Goal: Task Accomplishment & Management: Complete application form

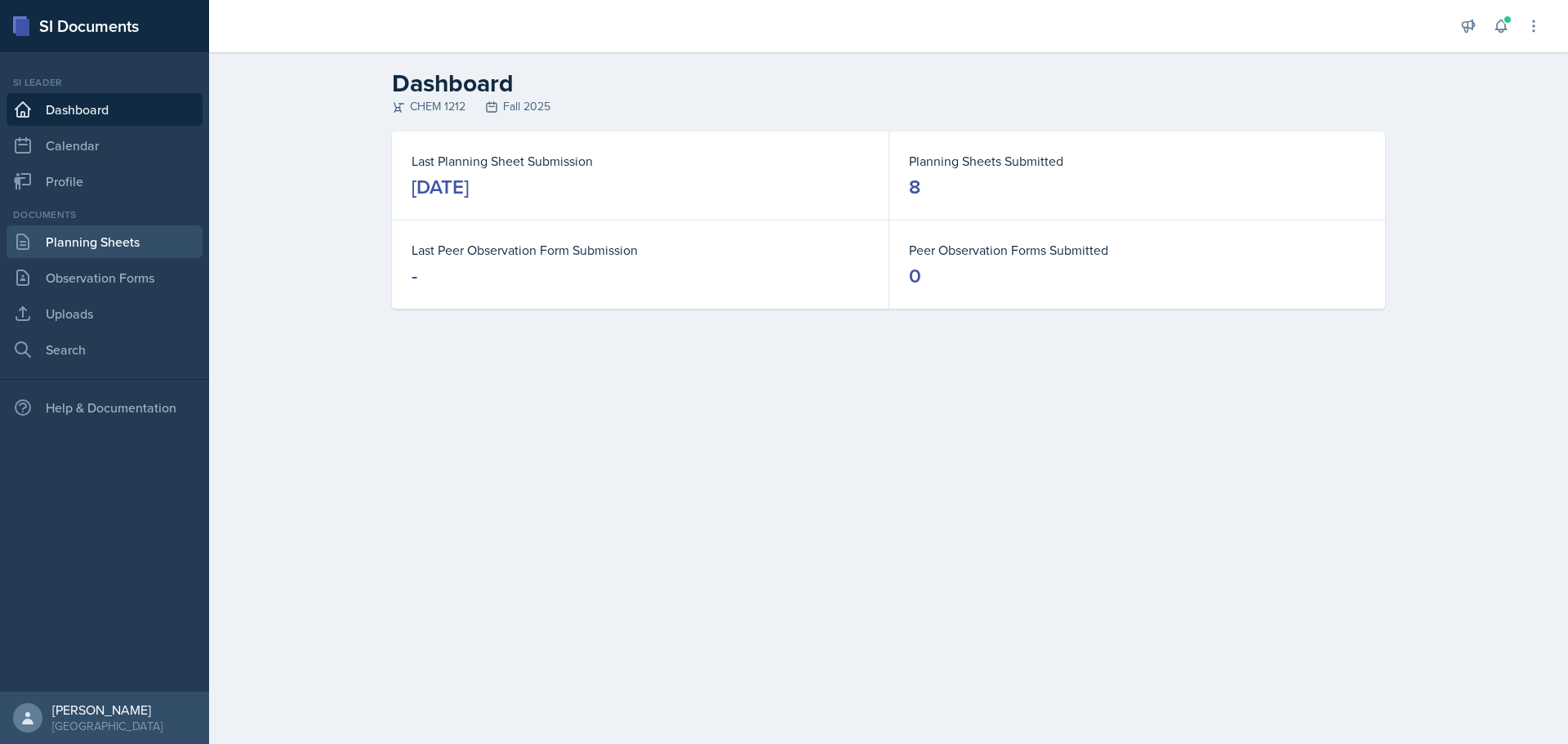
click at [91, 250] on link "Planning Sheets" at bounding box center [104, 241] width 196 height 33
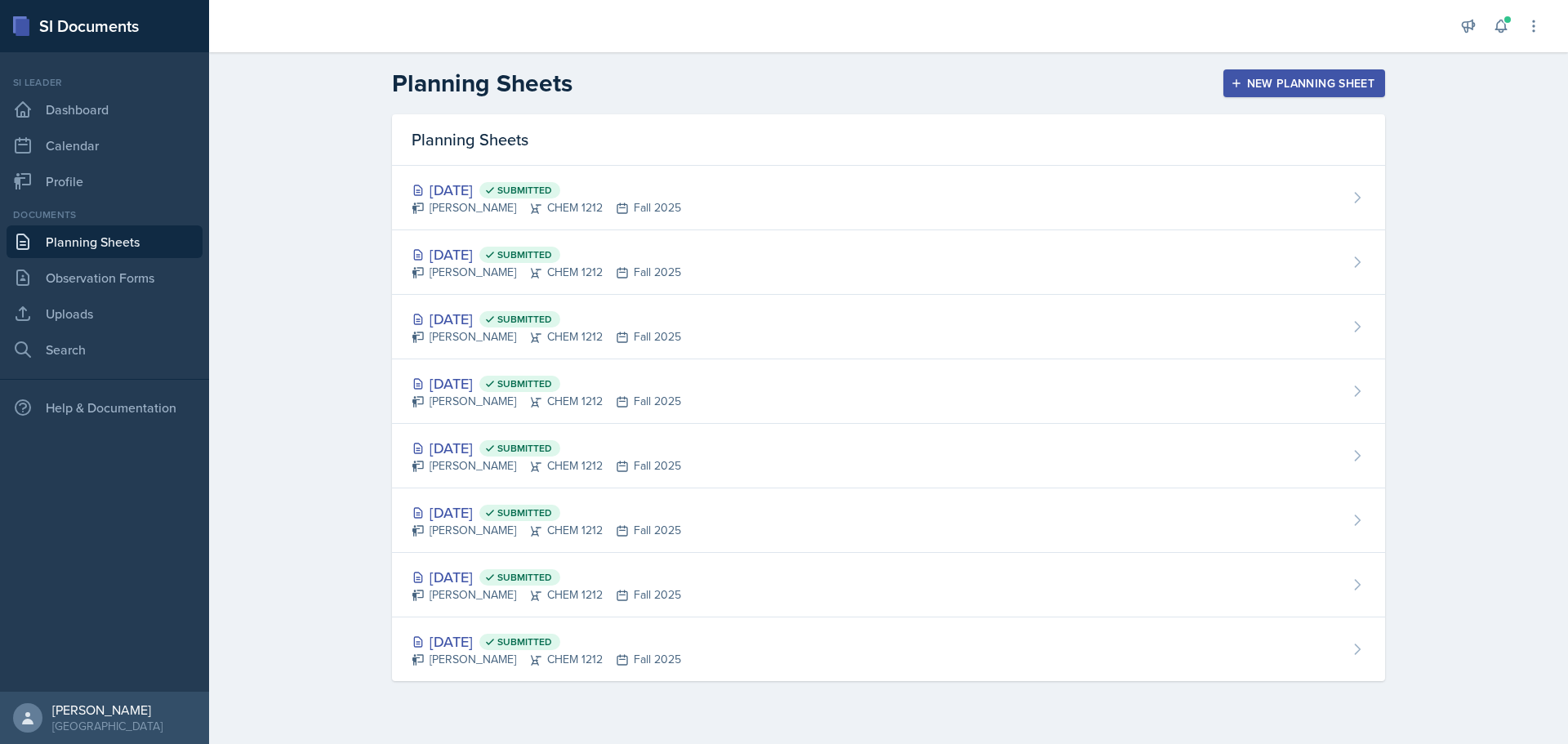
click at [1301, 89] on div "New Planning Sheet" at bounding box center [1304, 83] width 140 height 13
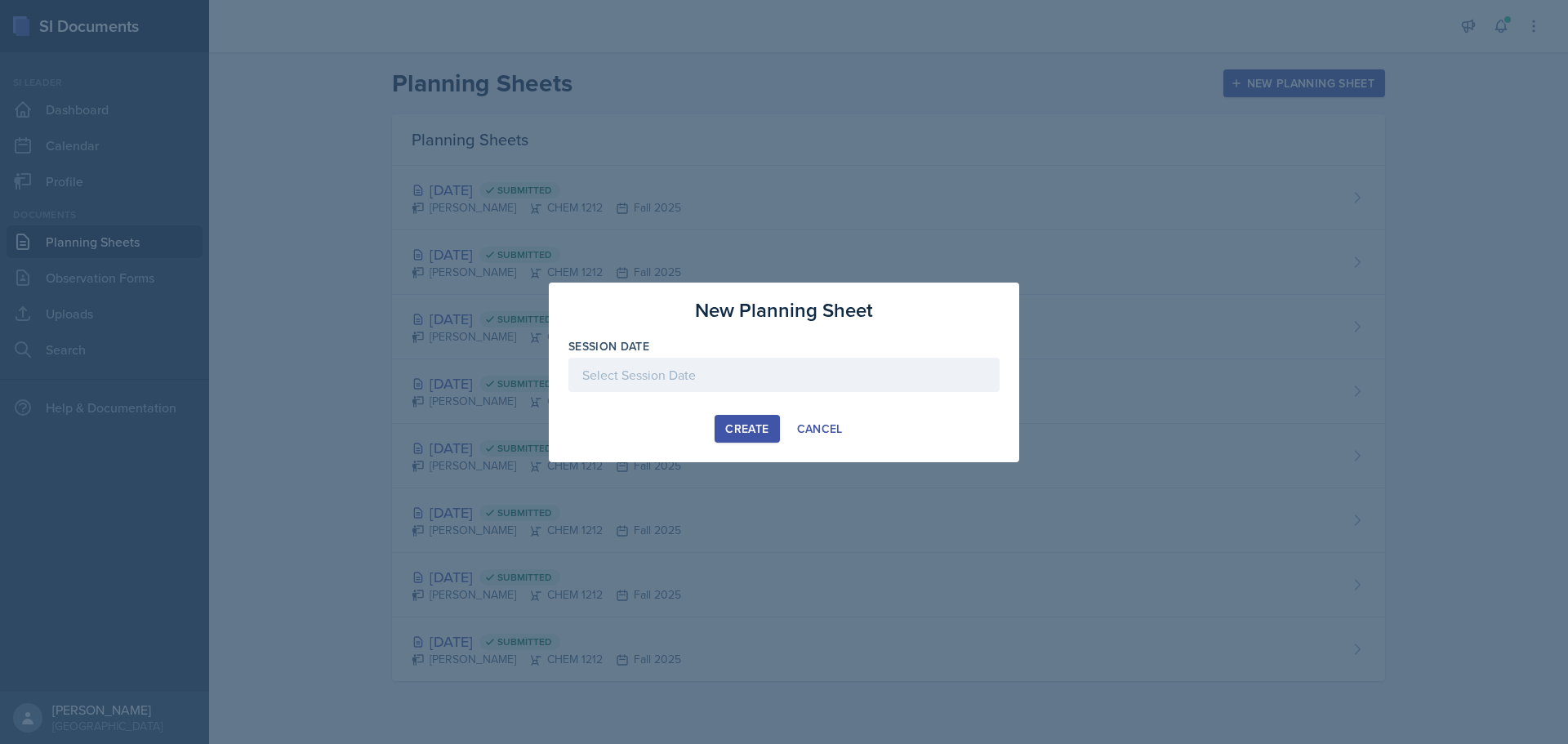
click at [753, 377] on div at bounding box center [784, 375] width 431 height 34
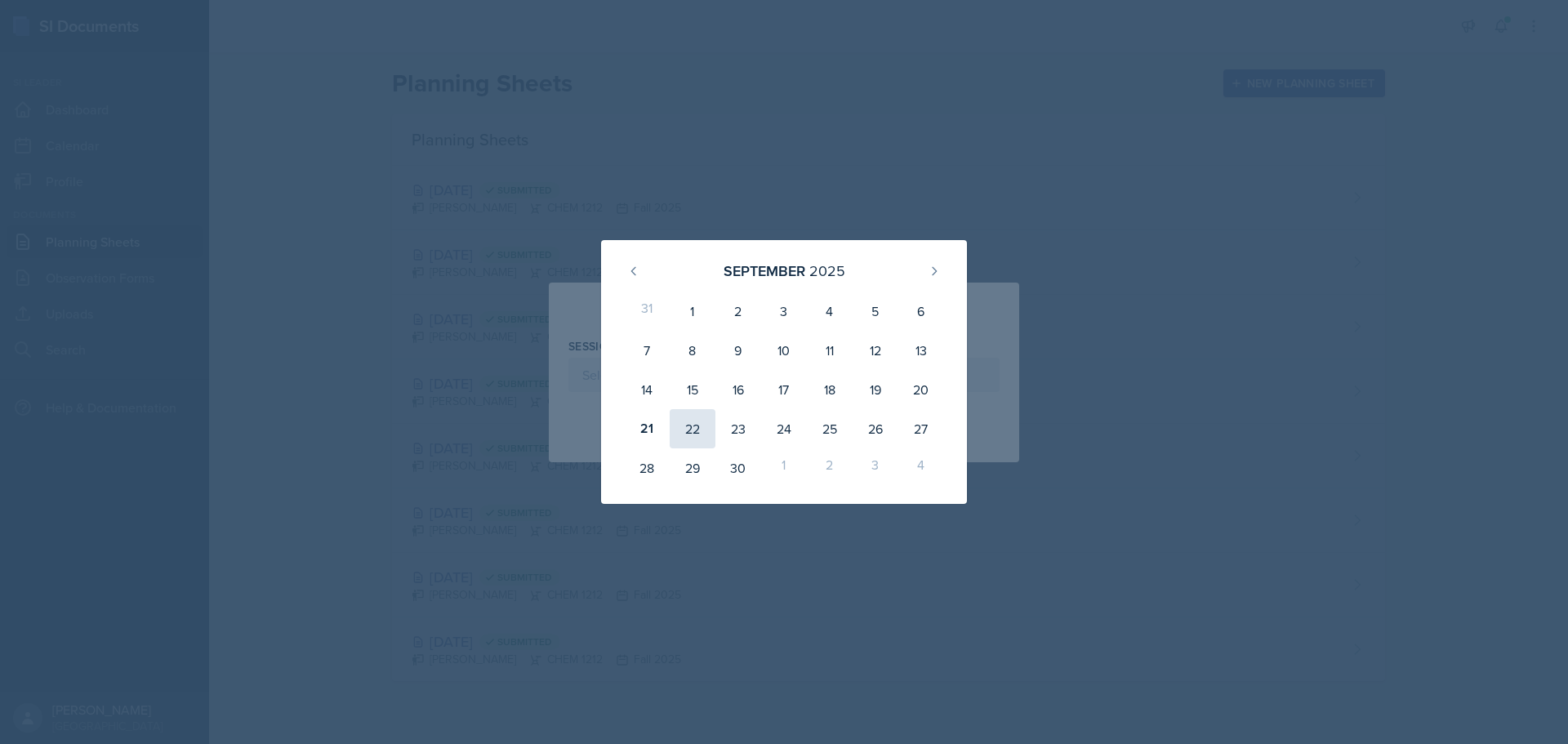
click at [683, 427] on div "22" at bounding box center [692, 429] width 46 height 39
type input "[DATE]"
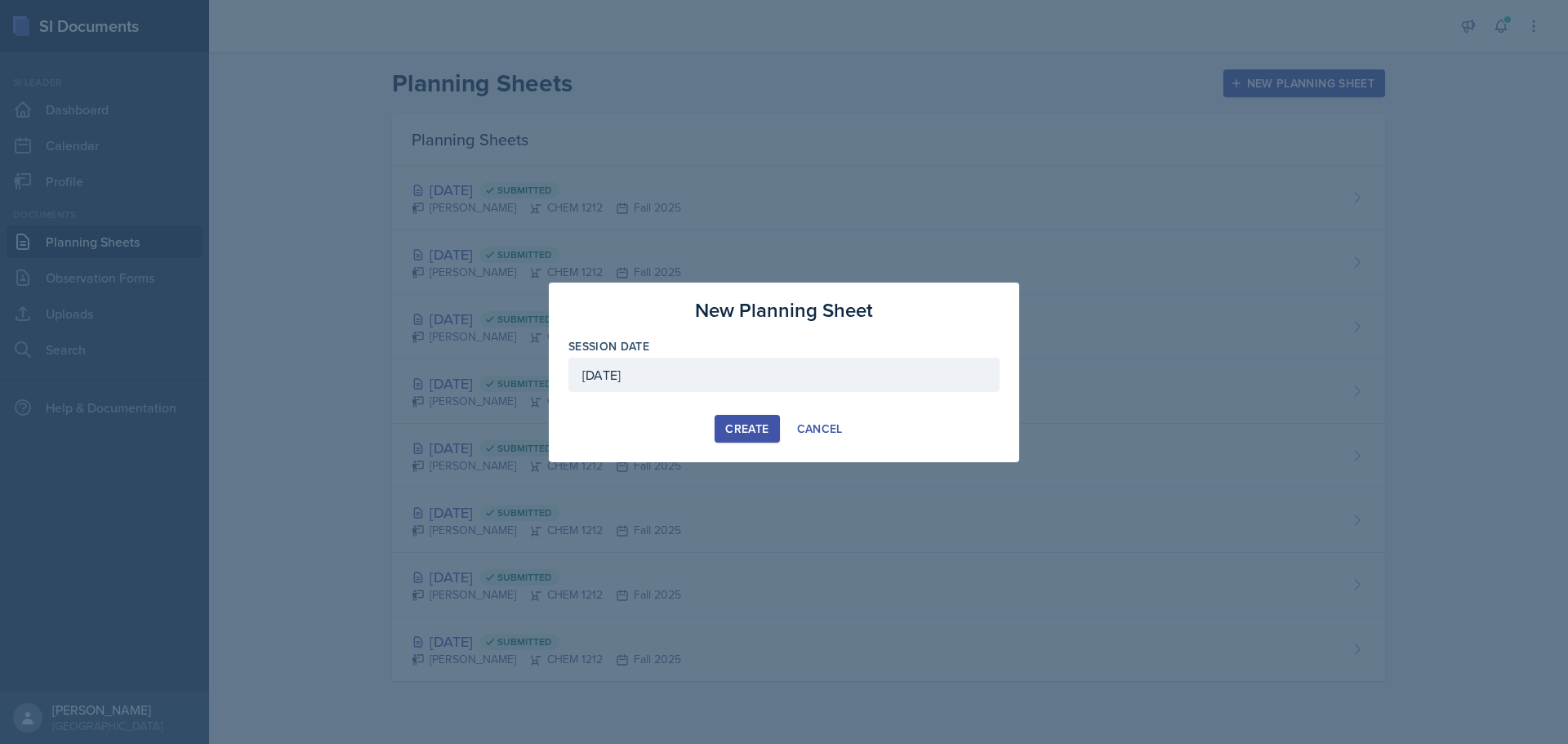
click at [752, 432] on div "Create" at bounding box center [747, 428] width 43 height 13
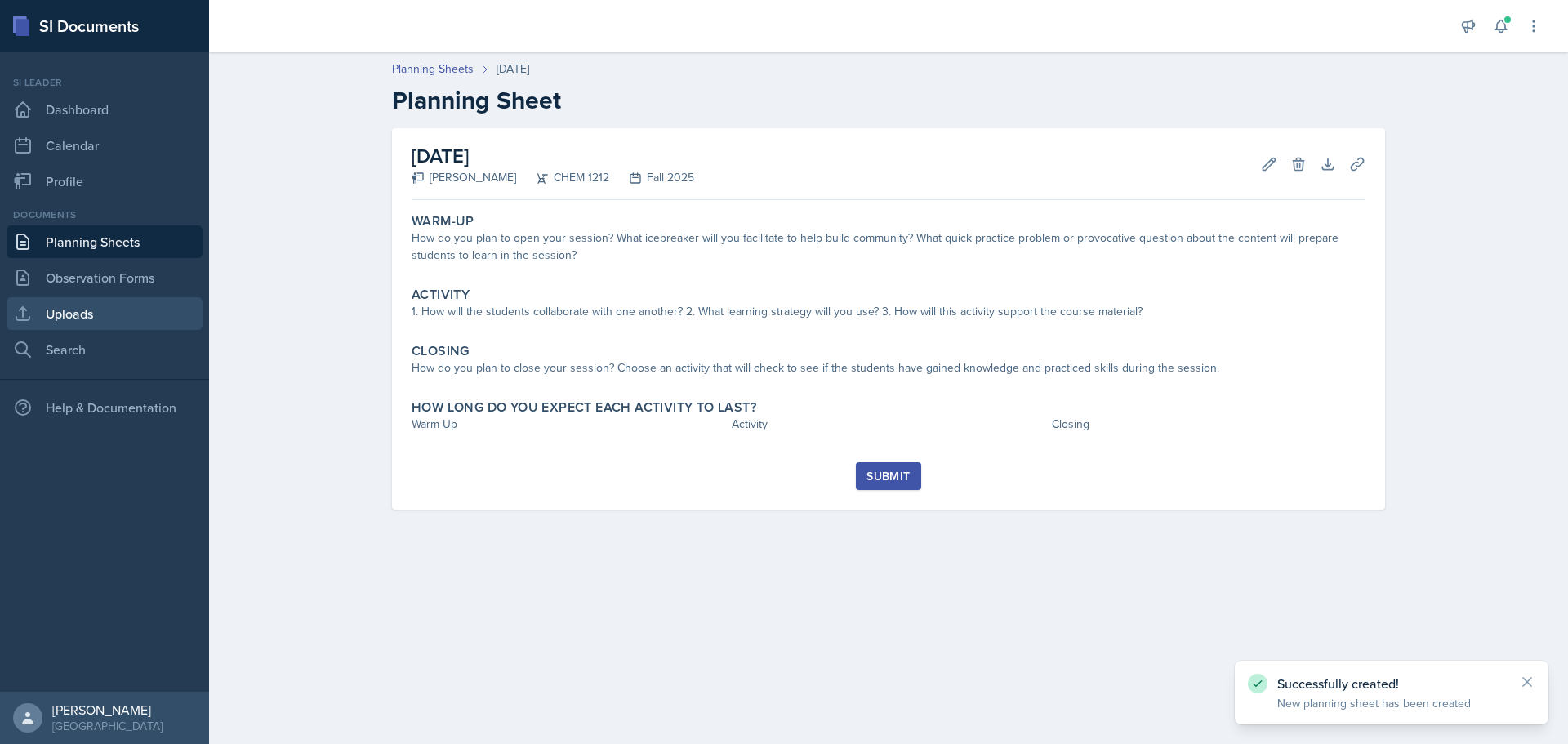
click at [92, 313] on link "Uploads" at bounding box center [104, 313] width 196 height 33
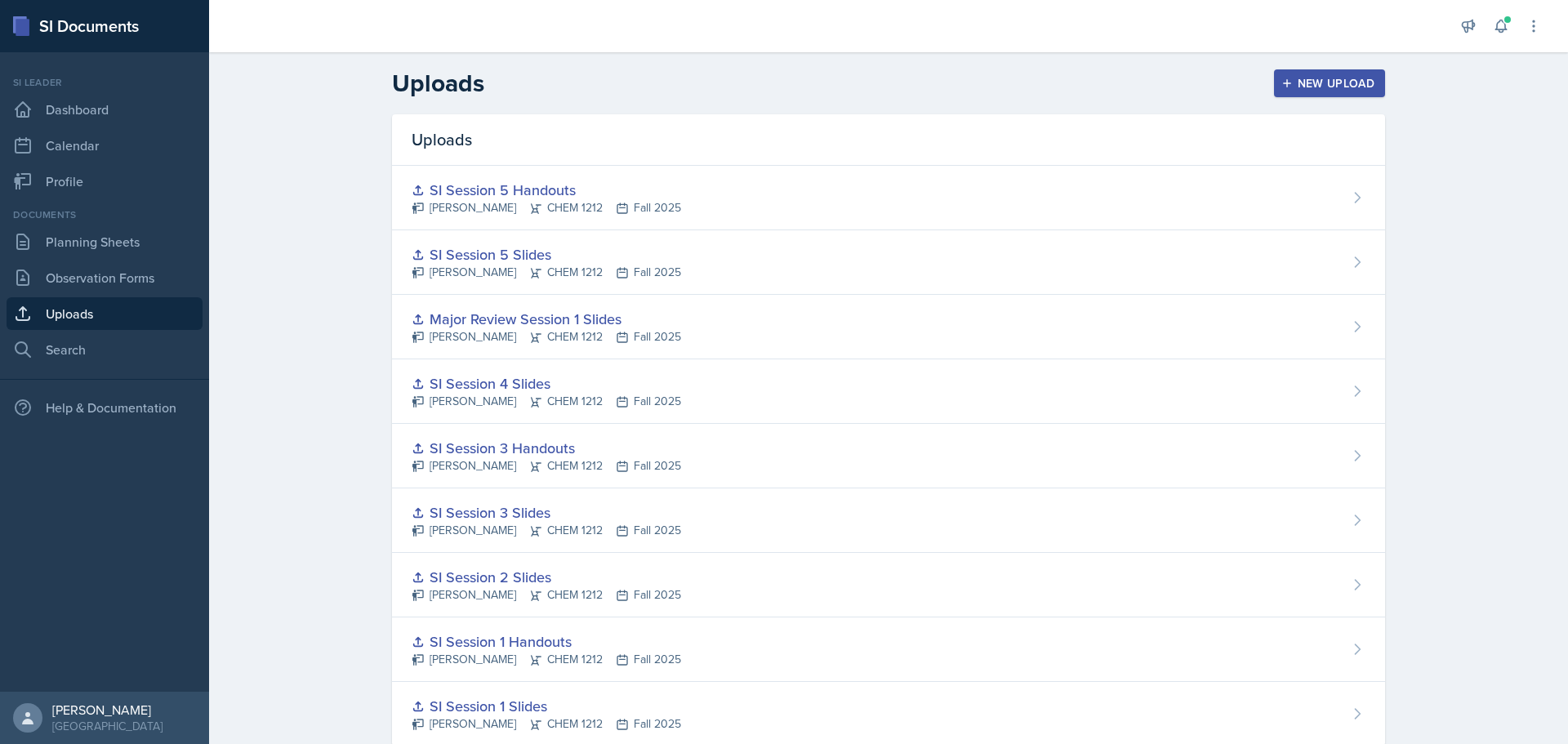
click at [1359, 84] on div "New Upload" at bounding box center [1329, 83] width 90 height 13
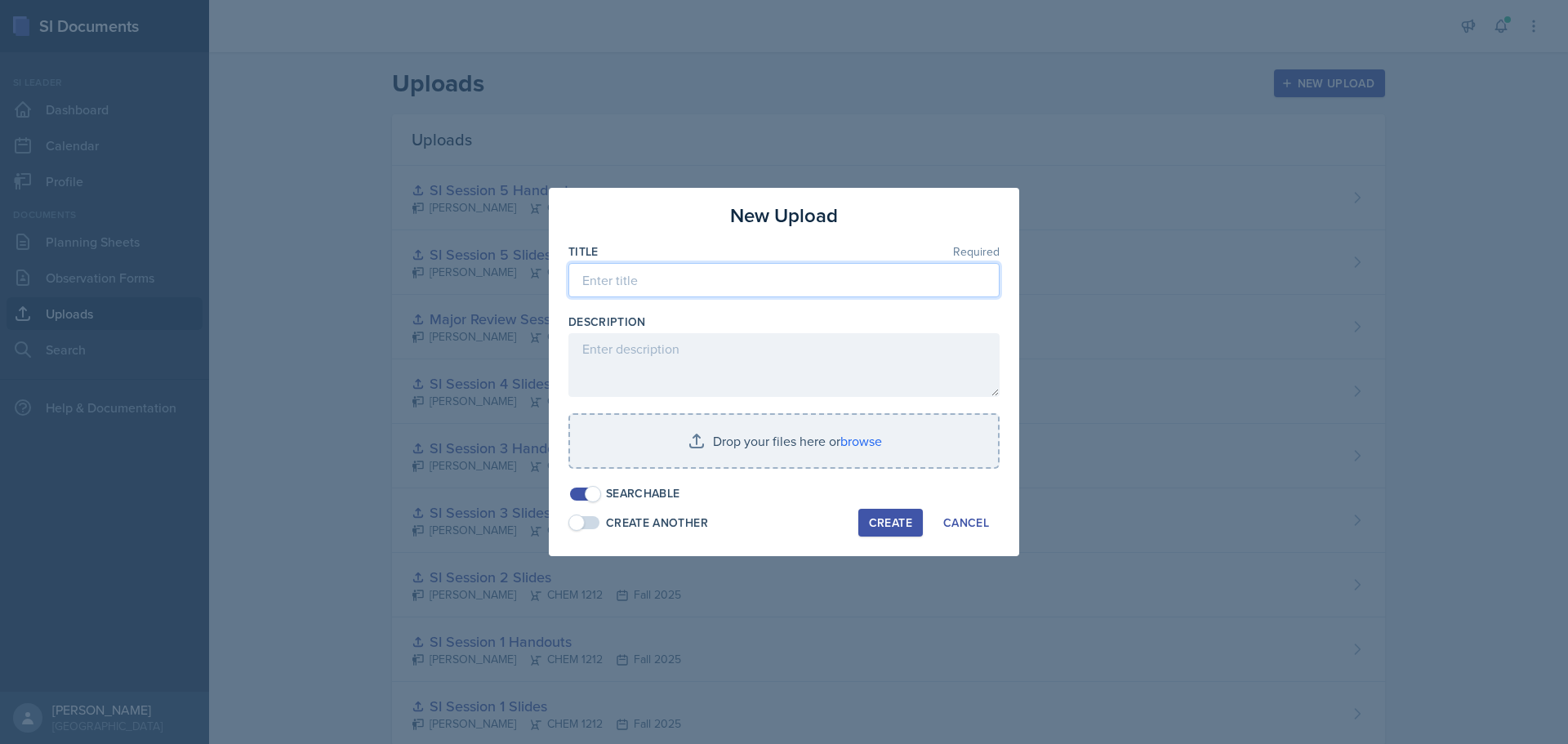
click at [666, 281] on input at bounding box center [784, 280] width 431 height 34
type input "SI Session 6 Slides"
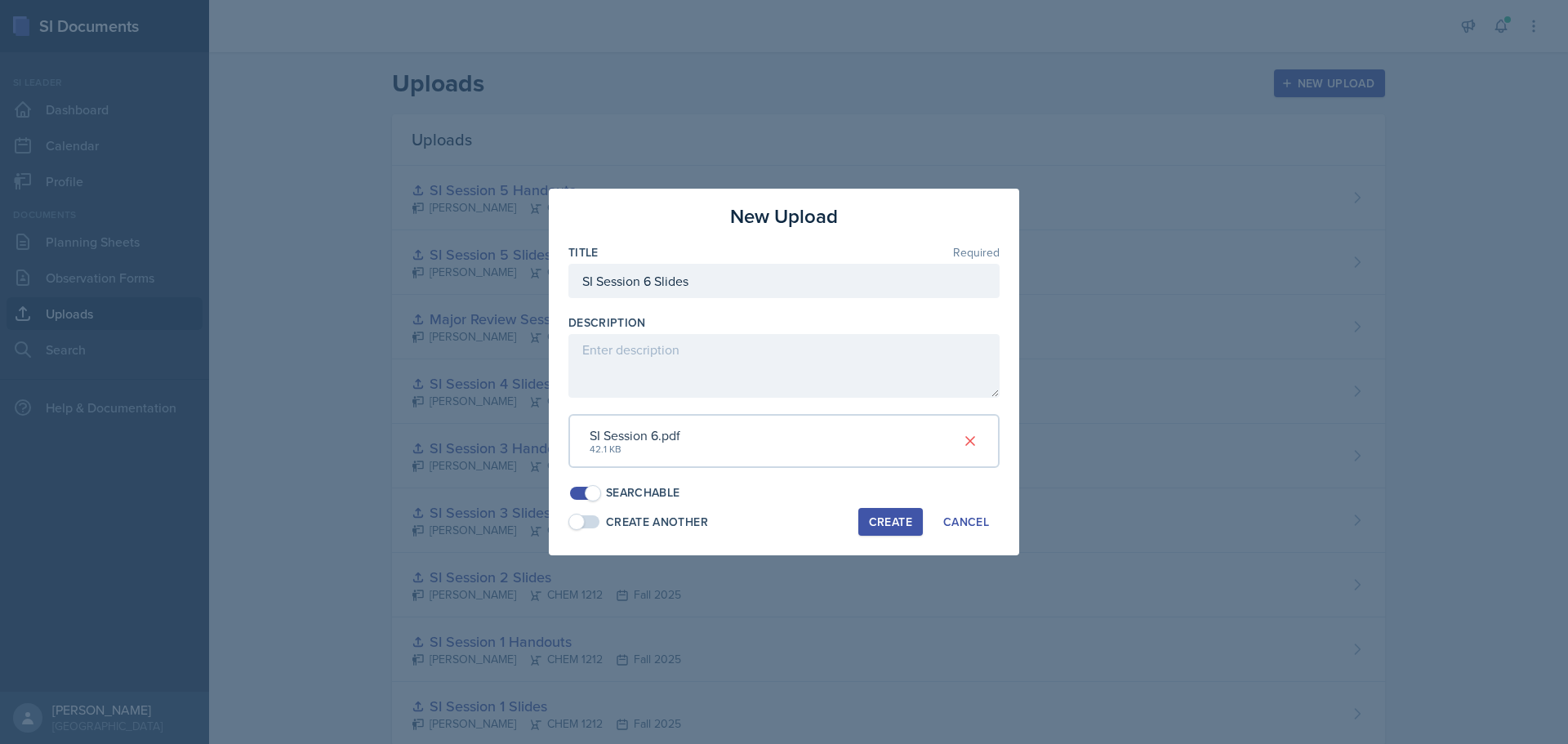
click at [894, 528] on div "Create" at bounding box center [891, 521] width 43 height 13
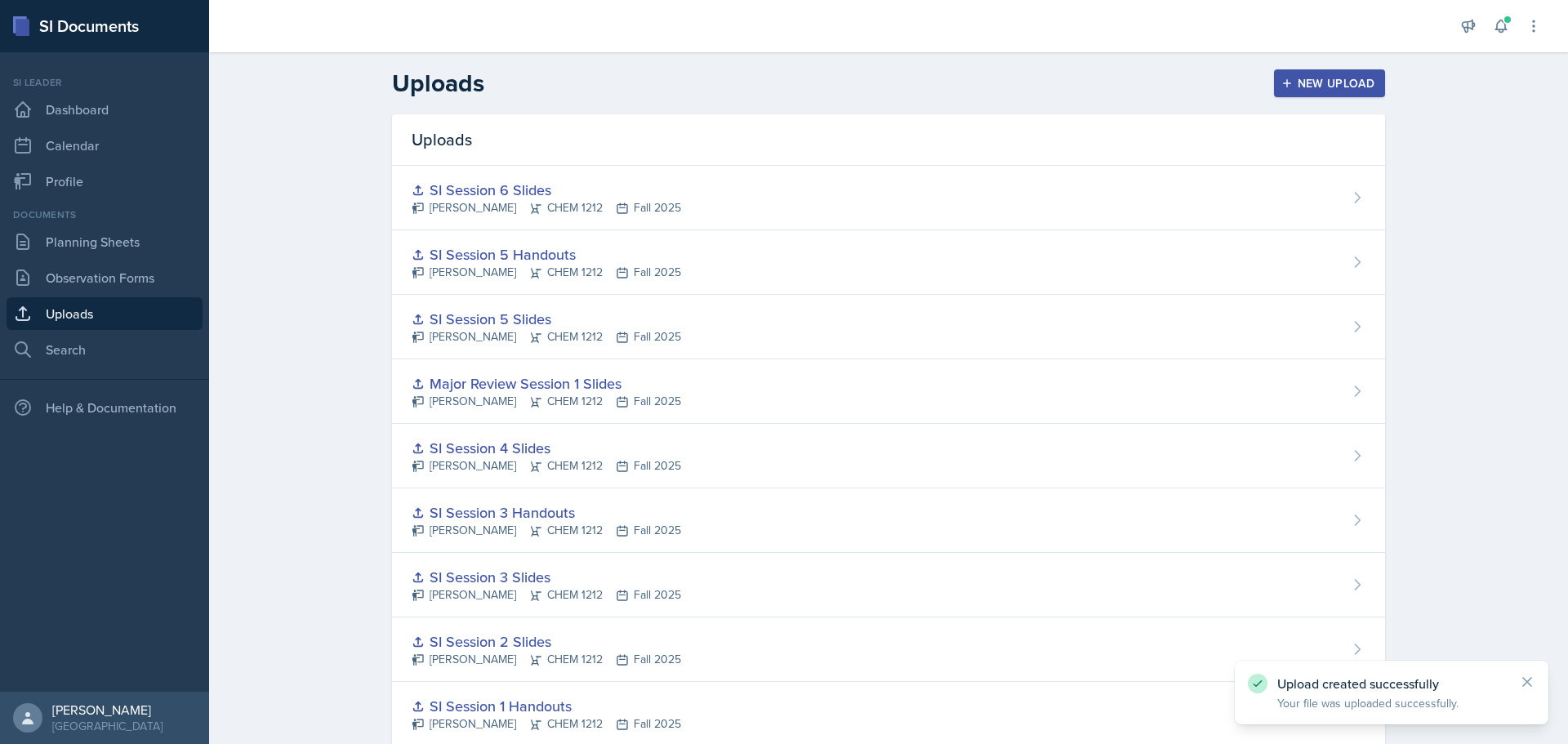
click at [1326, 85] on div "New Upload" at bounding box center [1329, 83] width 90 height 13
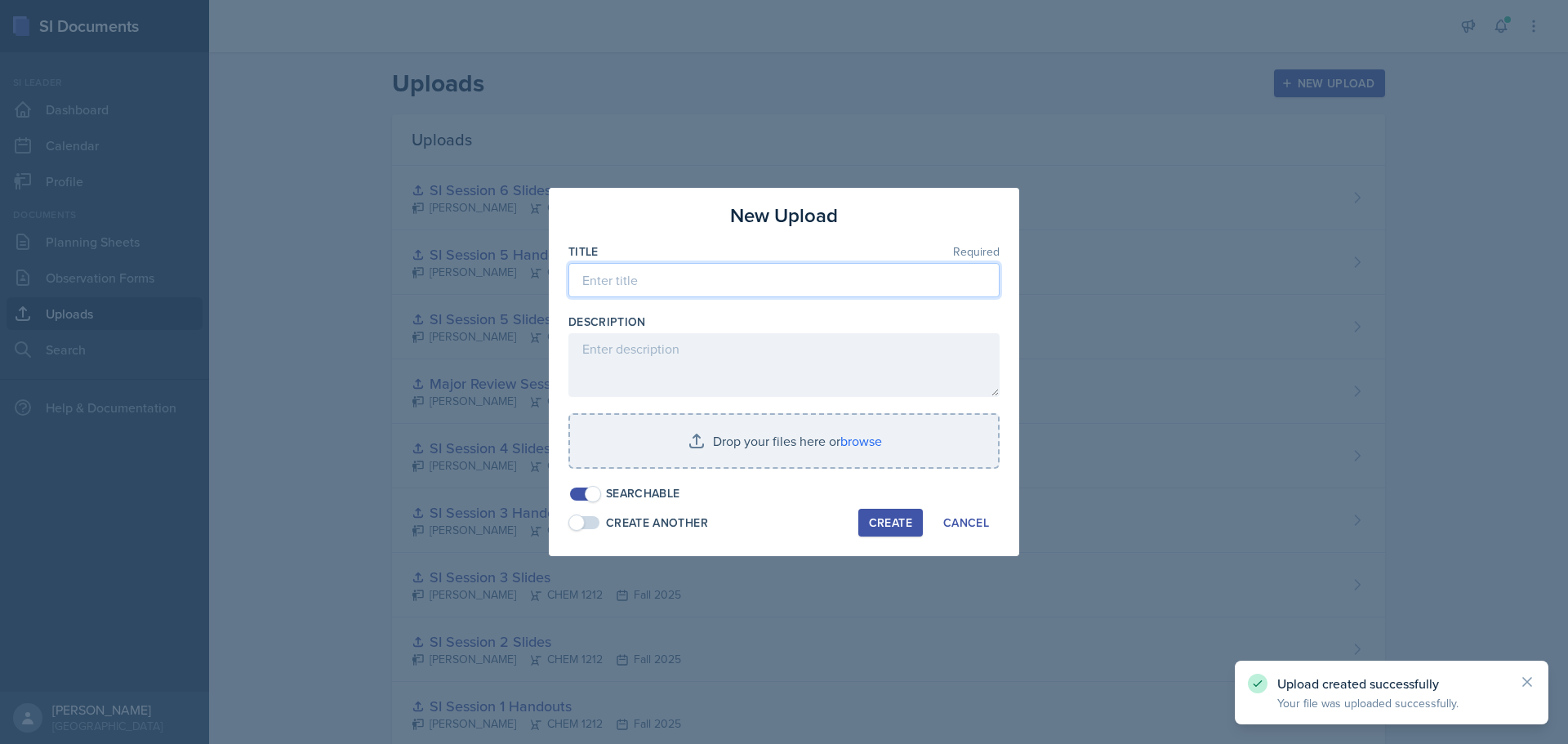
click at [748, 280] on input at bounding box center [784, 280] width 431 height 34
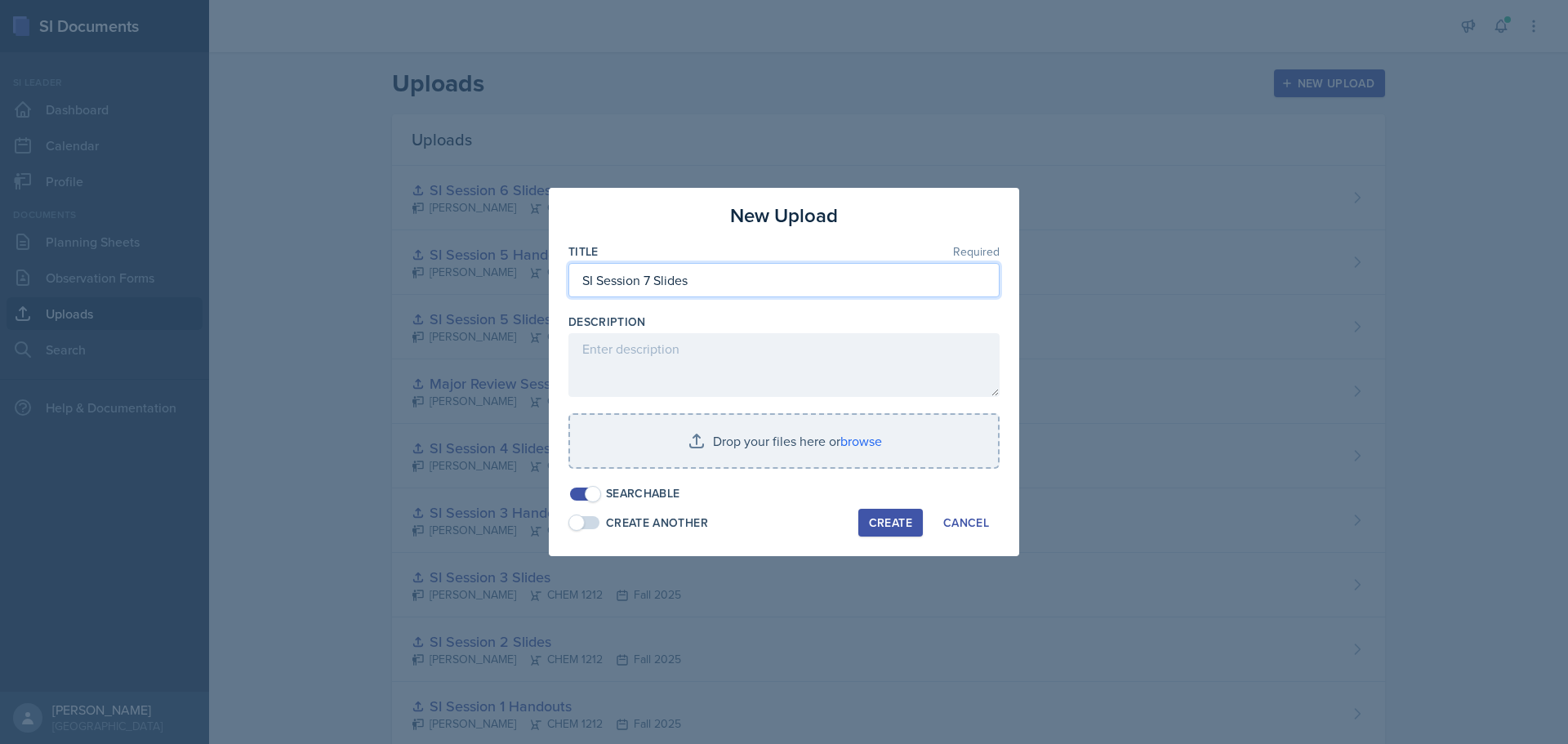
type input "SI Session 7 Slides"
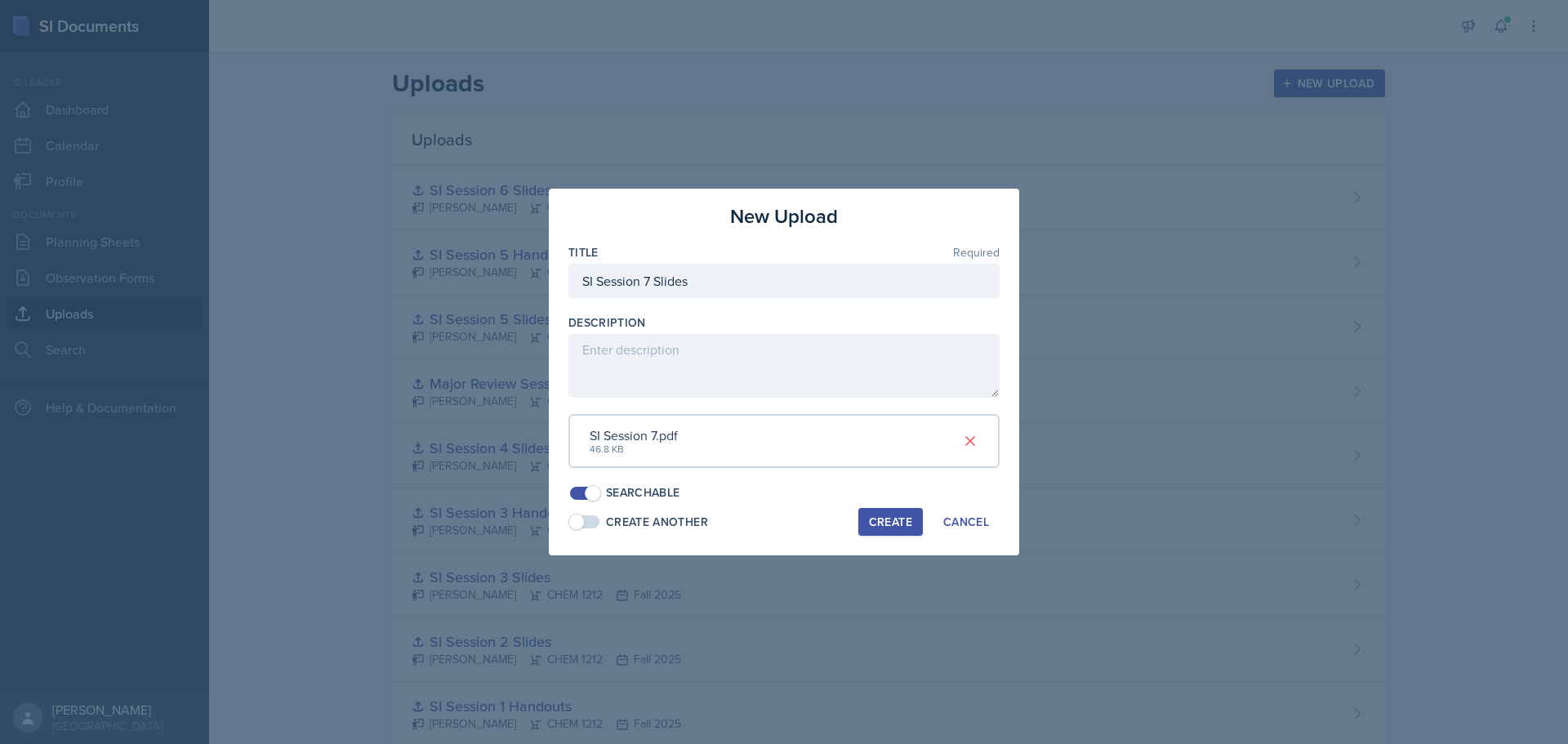
click at [889, 519] on div "Create" at bounding box center [891, 521] width 43 height 13
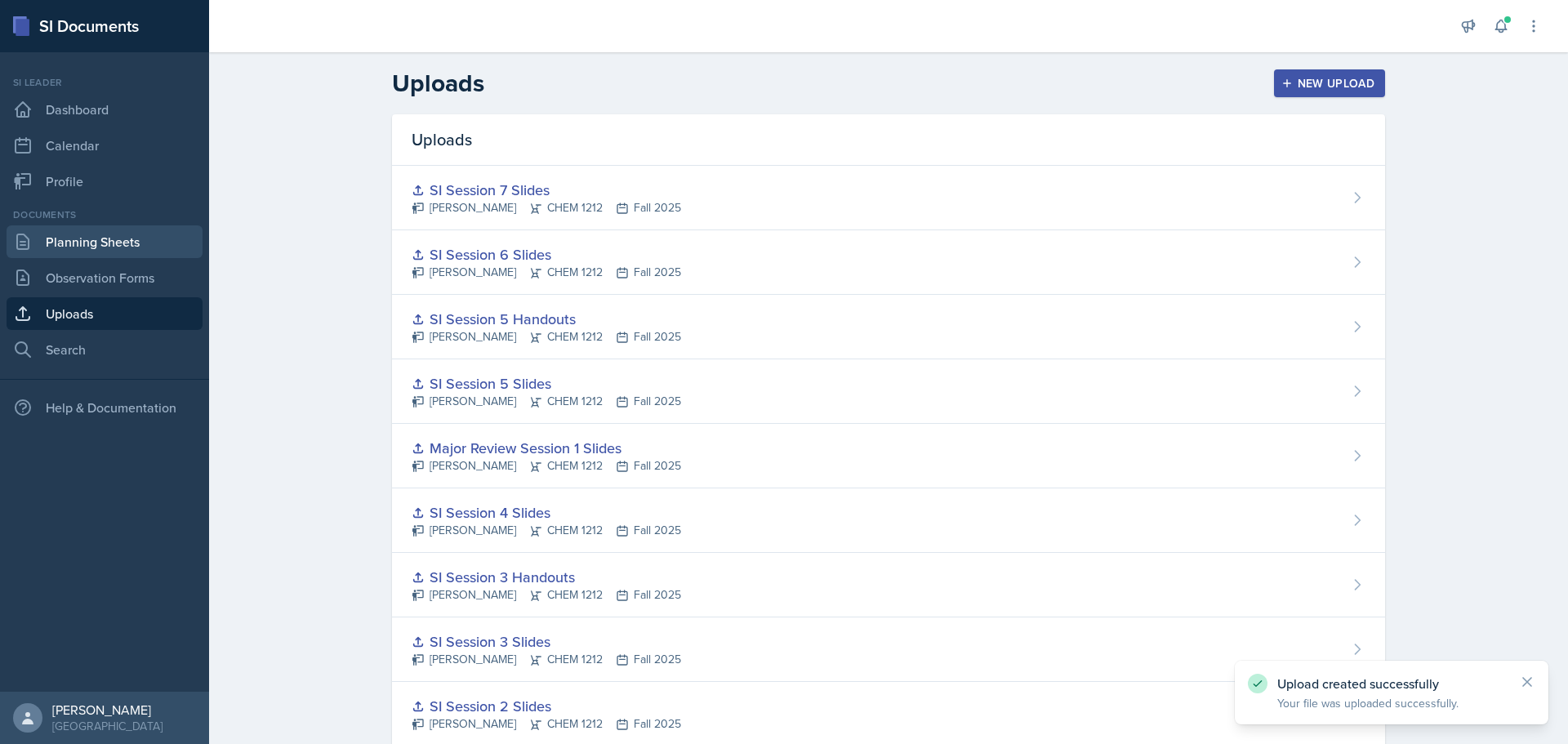
drag, startPoint x: 84, startPoint y: 240, endPoint x: 98, endPoint y: 240, distance: 14.0
click at [84, 240] on link "Planning Sheets" at bounding box center [104, 241] width 196 height 33
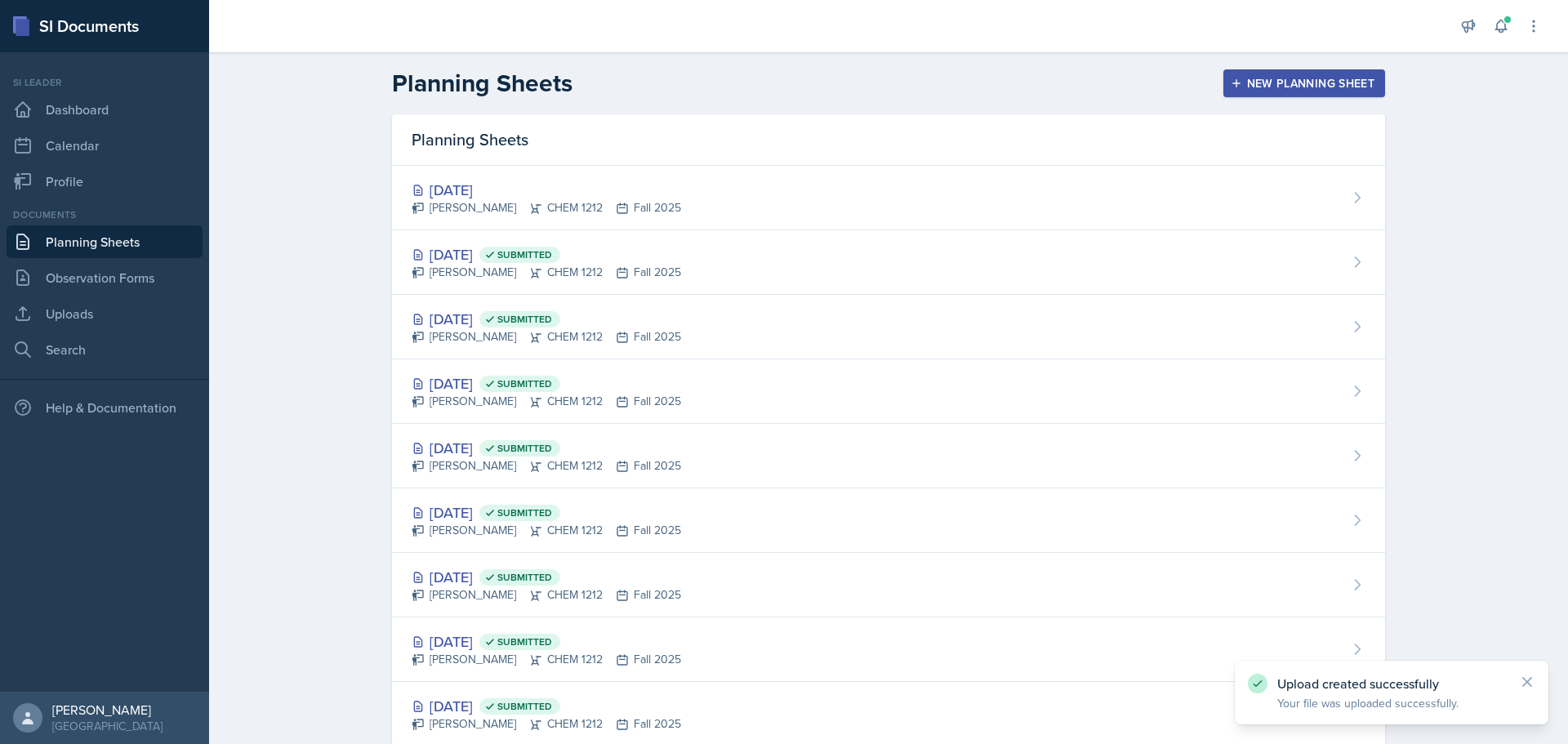
click at [747, 165] on div "Planning Sheets" at bounding box center [888, 140] width 993 height 52
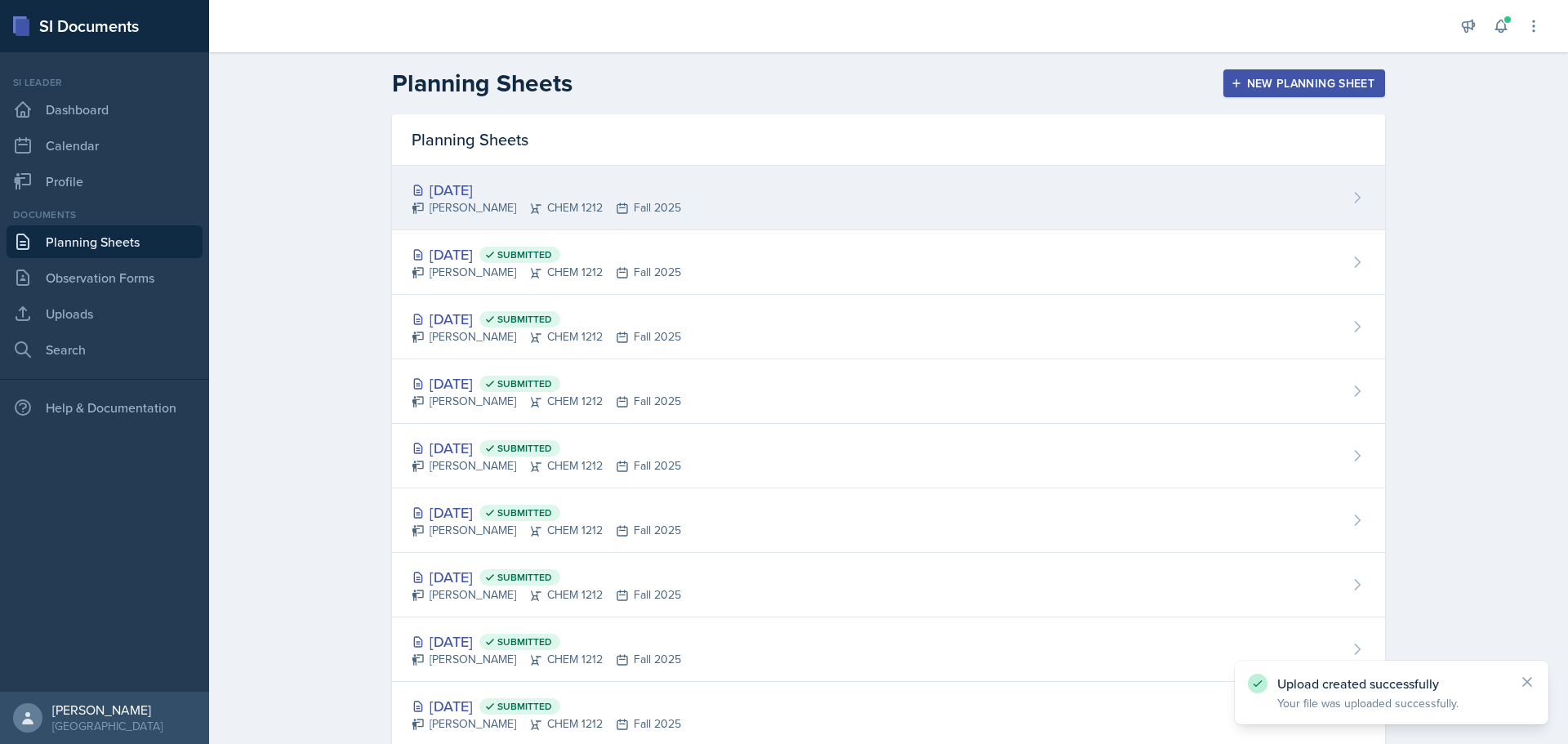
click at [739, 218] on div "[DATE] [PERSON_NAME] CHEM 1212 Fall 2025" at bounding box center [888, 198] width 993 height 64
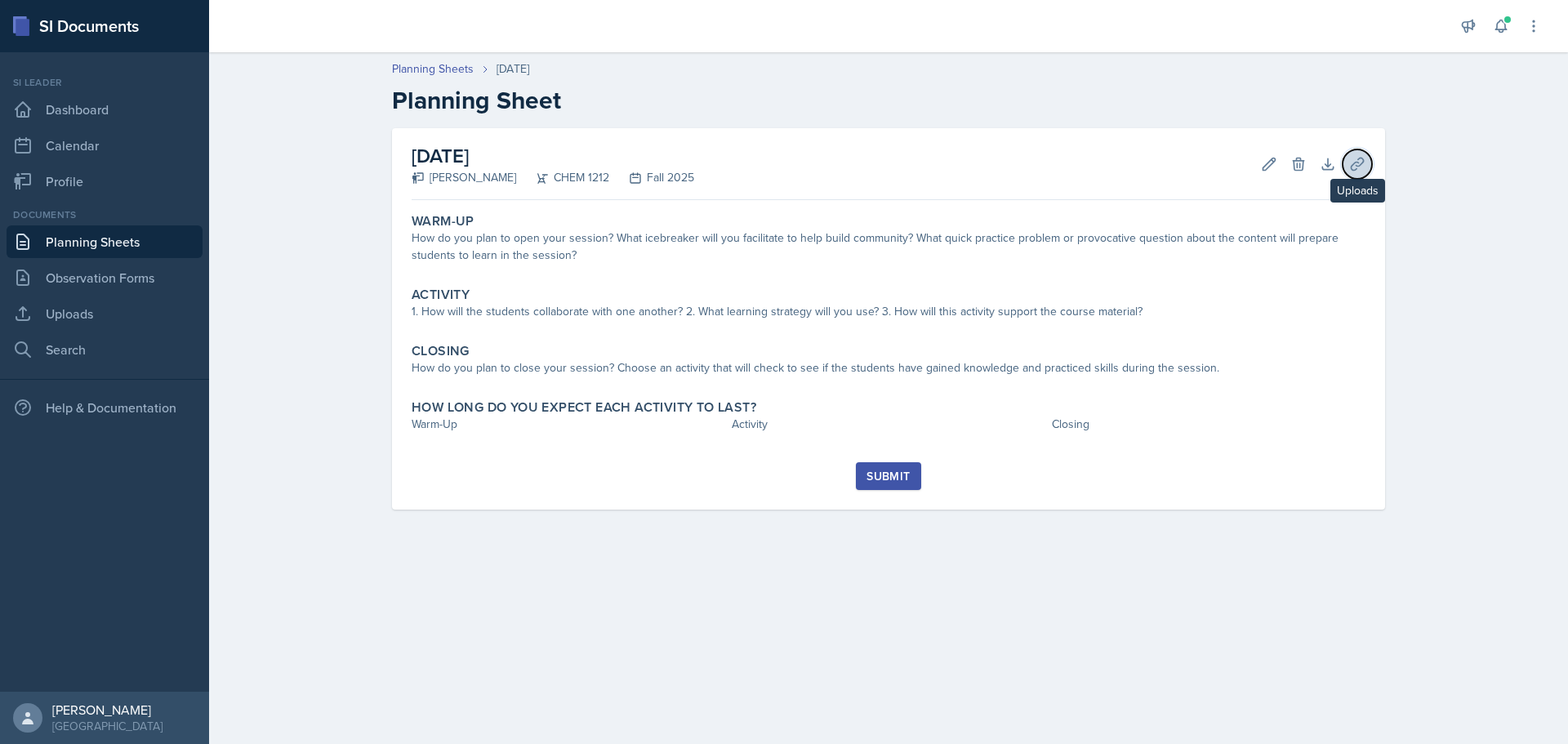
click at [1358, 166] on icon at bounding box center [1358, 164] width 16 height 16
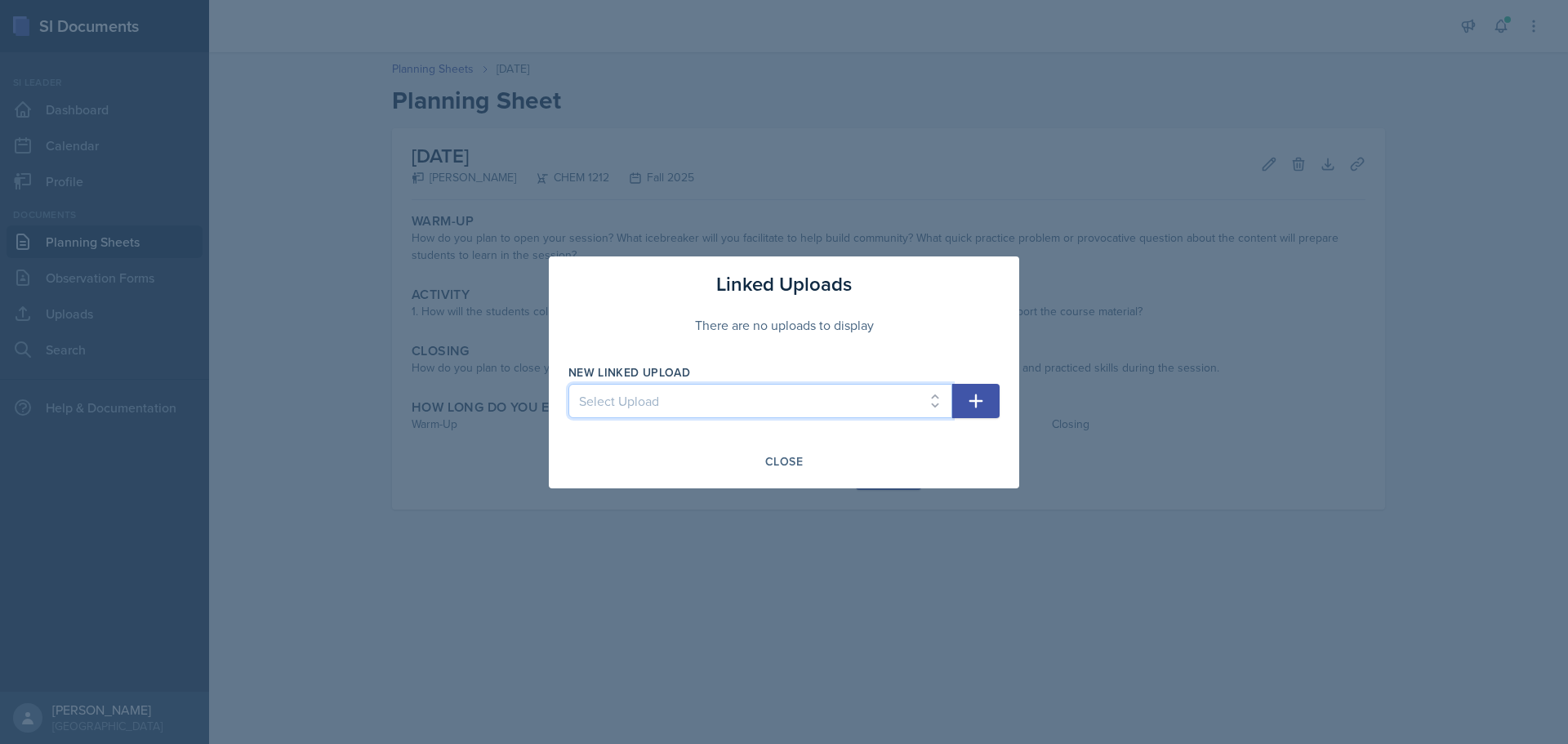
click at [840, 400] on select "Select Upload SI Session 6 Slides SI Session 7 Slides SI Session 1 Slides SI Se…" at bounding box center [760, 401] width 384 height 34
select select "42c522d1-3da5-425b-9b41-efd14facb5a9"
click at [569, 384] on select "Select Upload SI Session 6 Slides SI Session 7 Slides SI Session 1 Slides SI Se…" at bounding box center [760, 401] width 384 height 34
drag, startPoint x: 980, startPoint y: 406, endPoint x: 966, endPoint y: 410, distance: 14.6
click at [979, 406] on icon "button" at bounding box center [976, 401] width 20 height 20
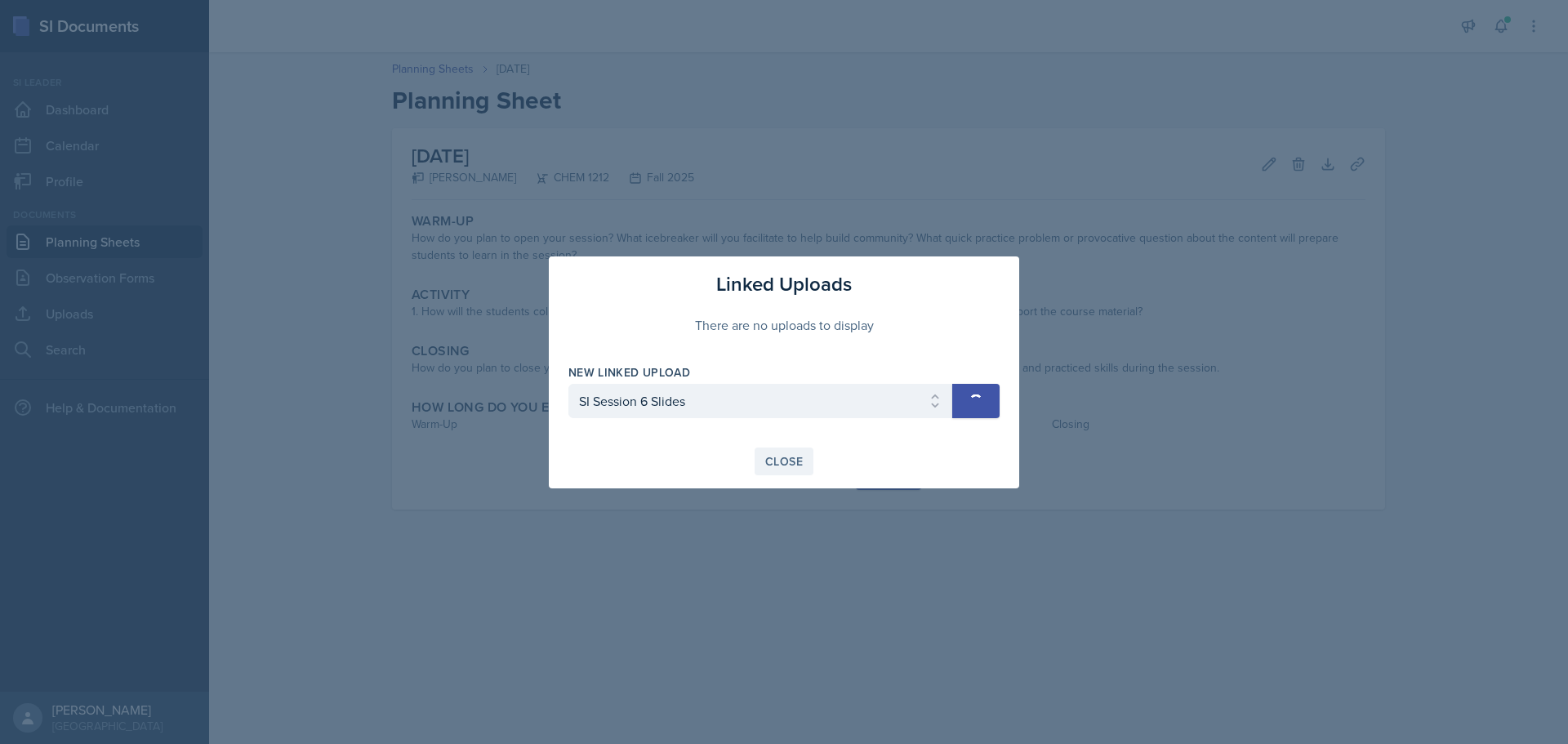
select select
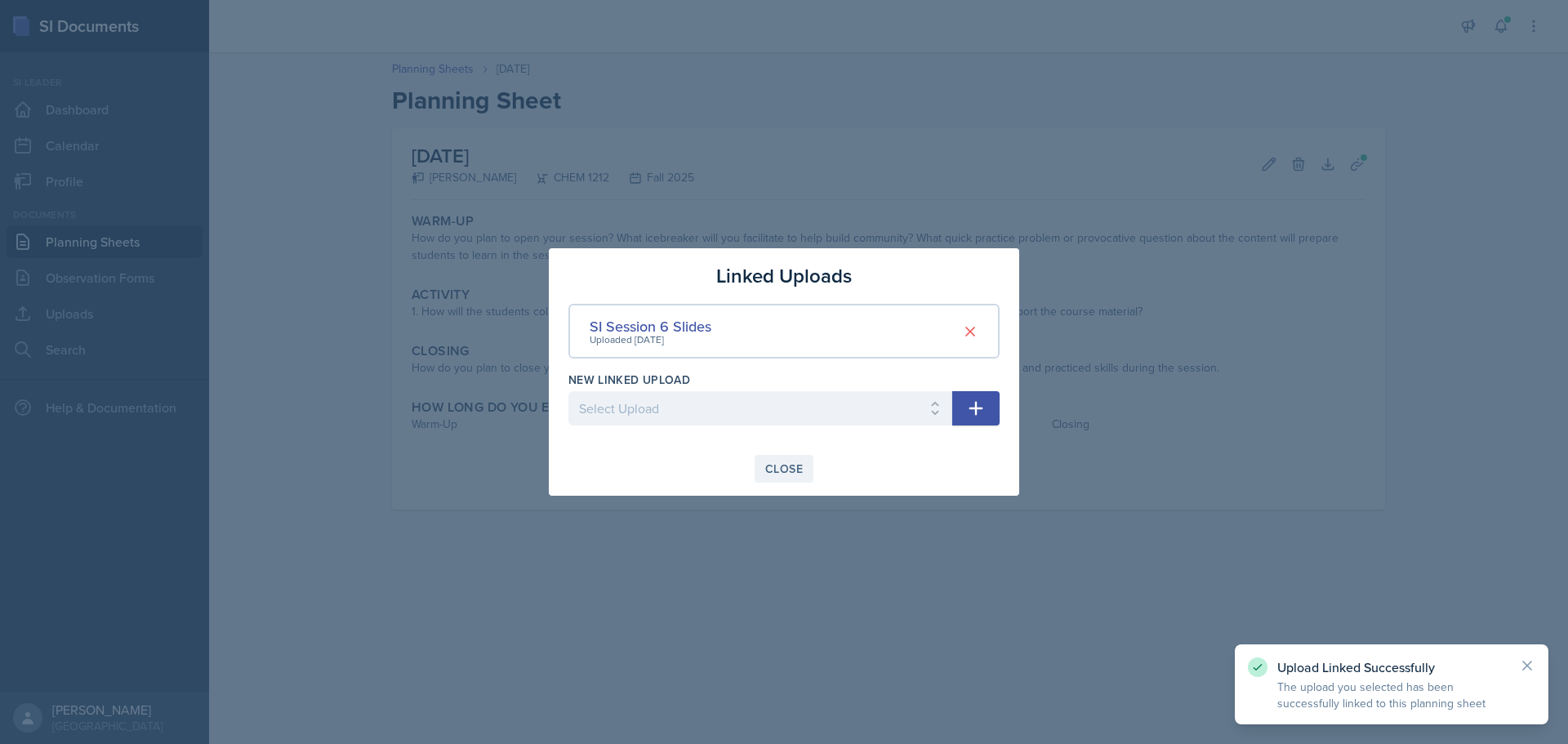
click at [790, 469] on div "Close" at bounding box center [784, 469] width 38 height 13
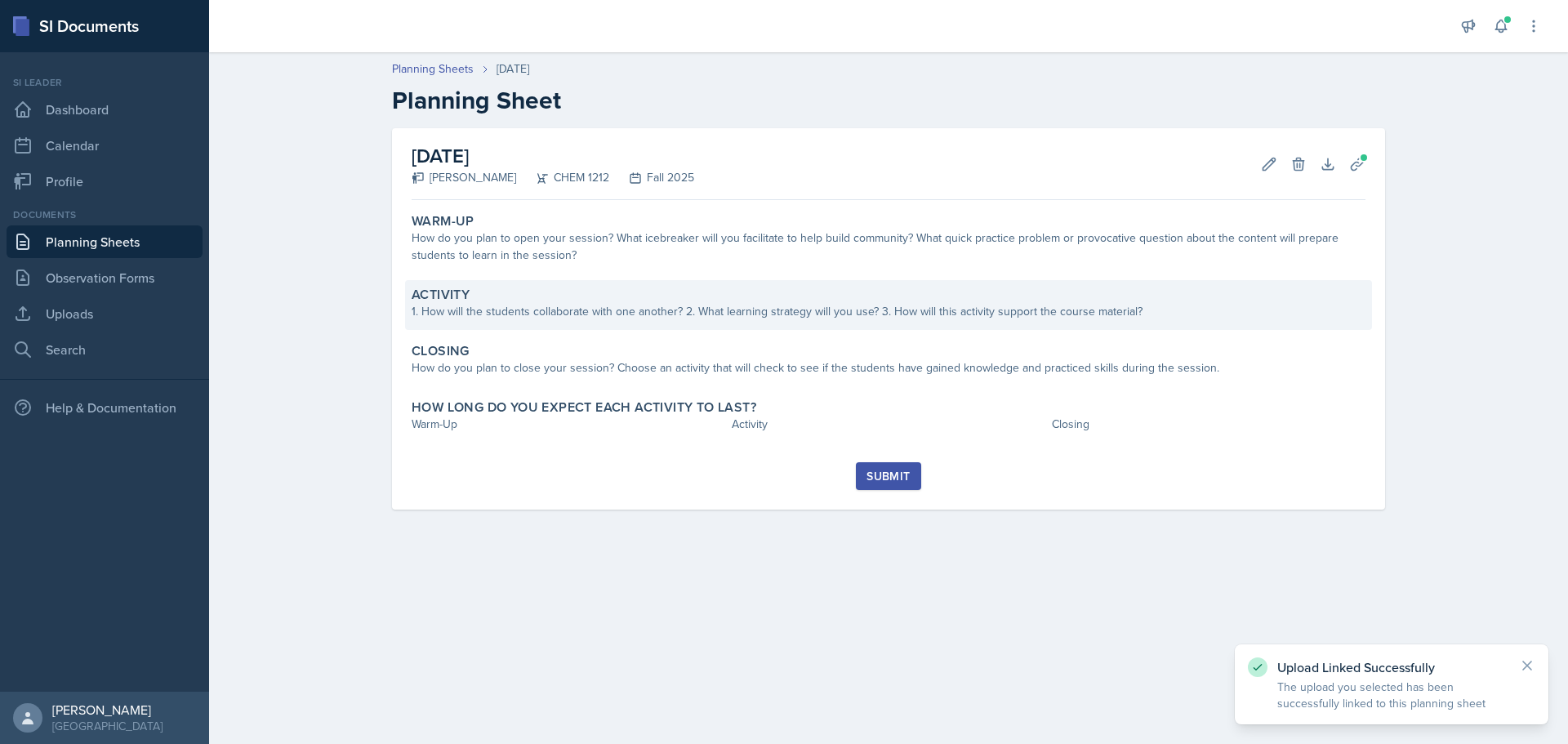
click at [617, 296] on div "Activity" at bounding box center [888, 295] width 954 height 16
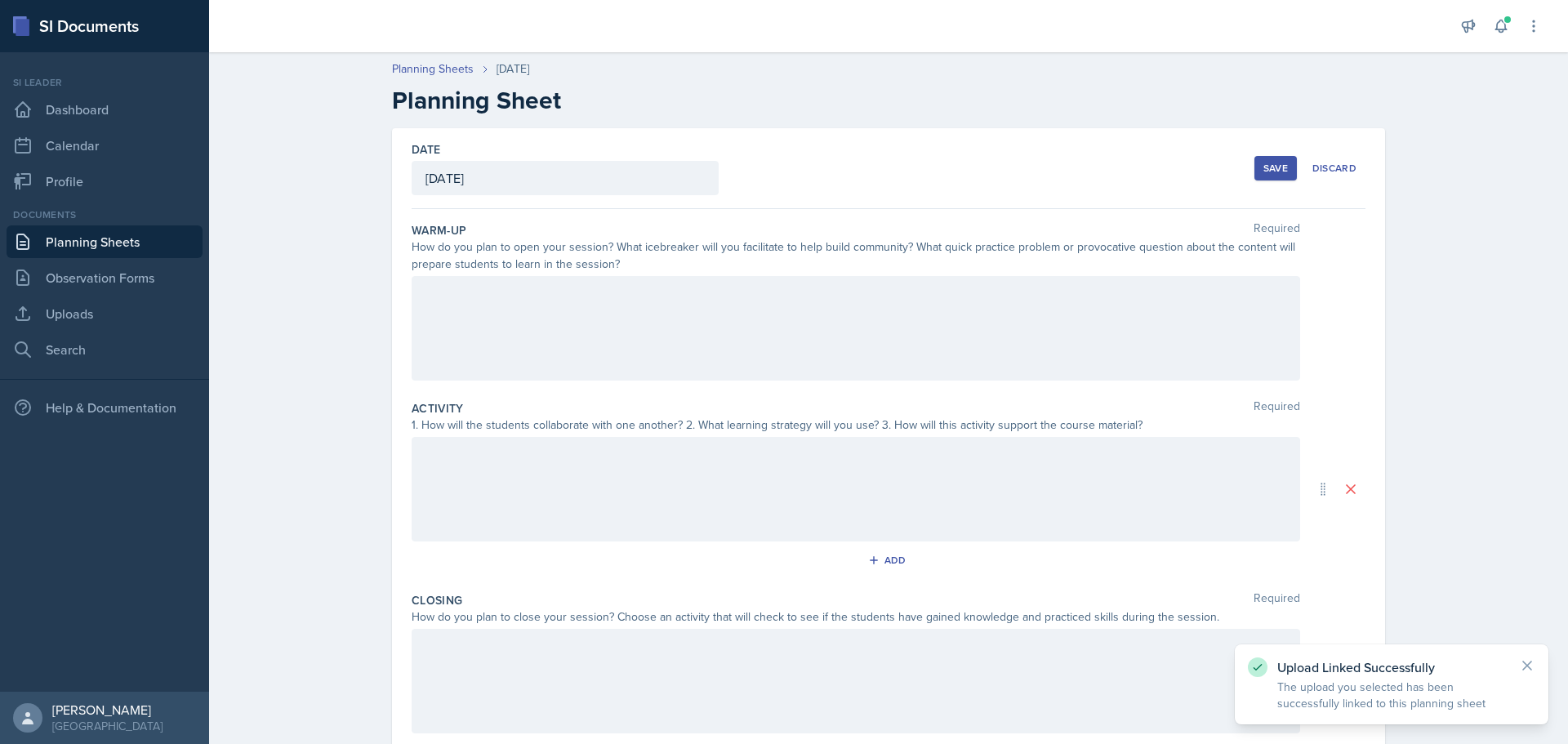
click at [641, 317] on div at bounding box center [856, 328] width 889 height 105
click at [580, 327] on p at bounding box center [856, 322] width 861 height 20
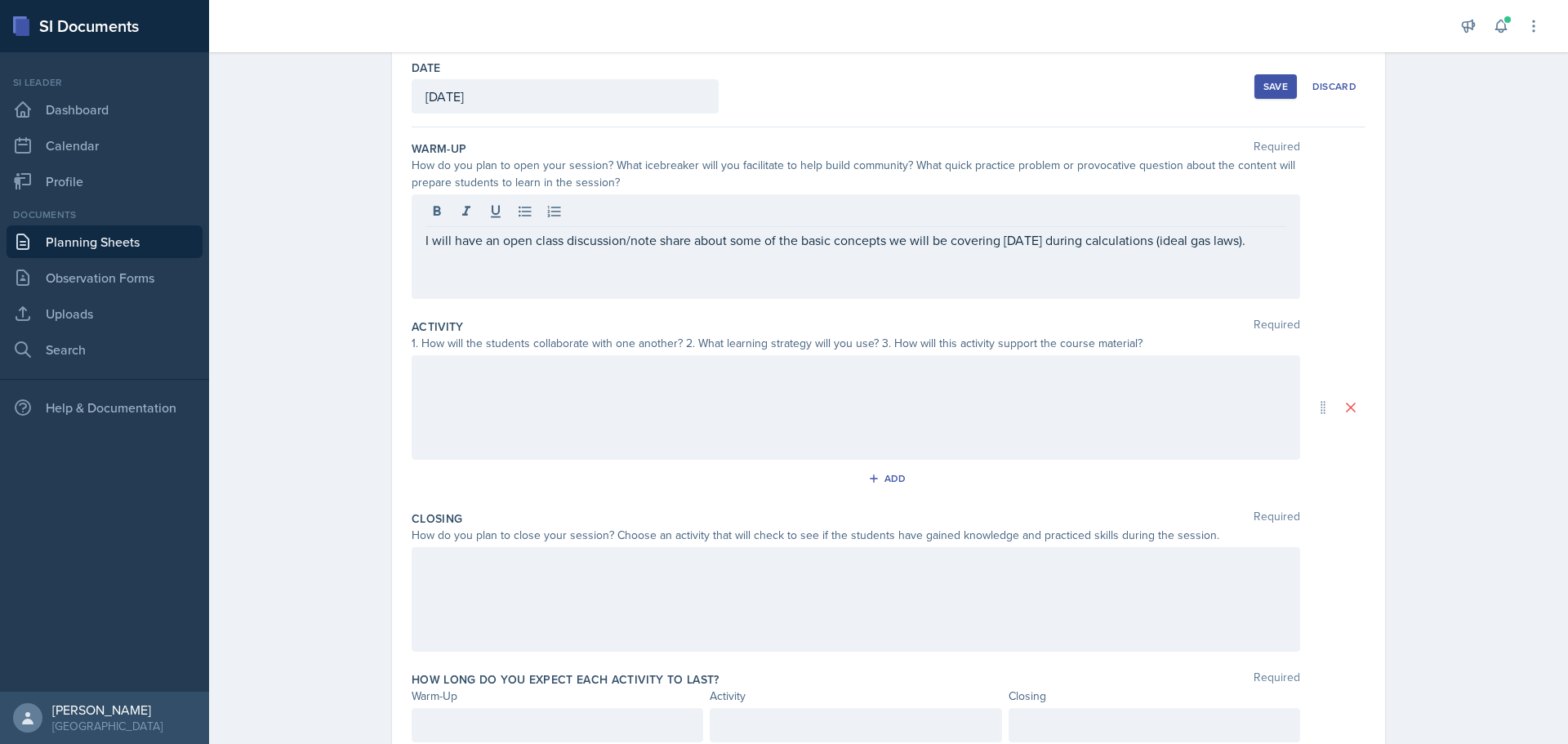
click at [1040, 421] on div at bounding box center [856, 407] width 889 height 105
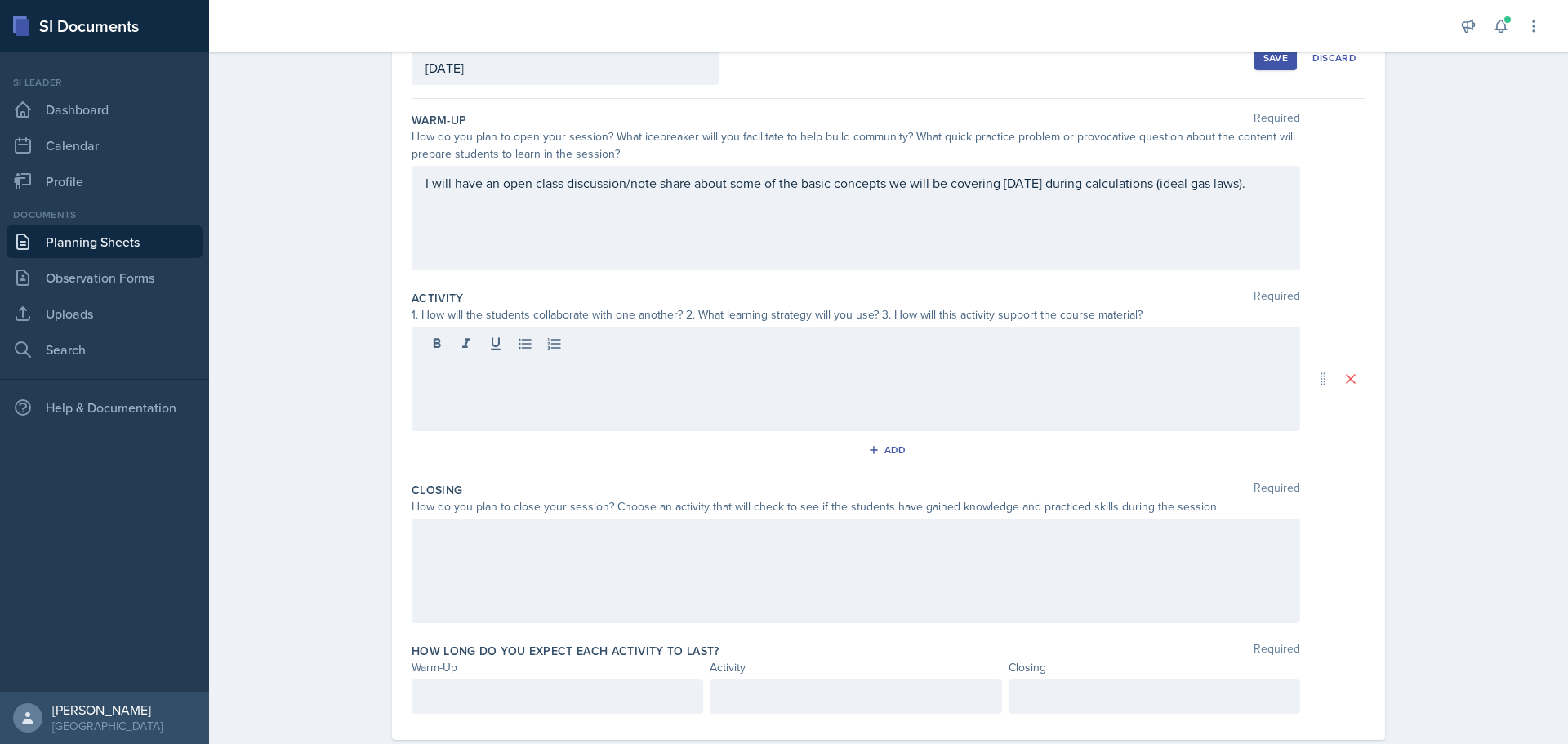
click at [560, 400] on div at bounding box center [856, 378] width 889 height 105
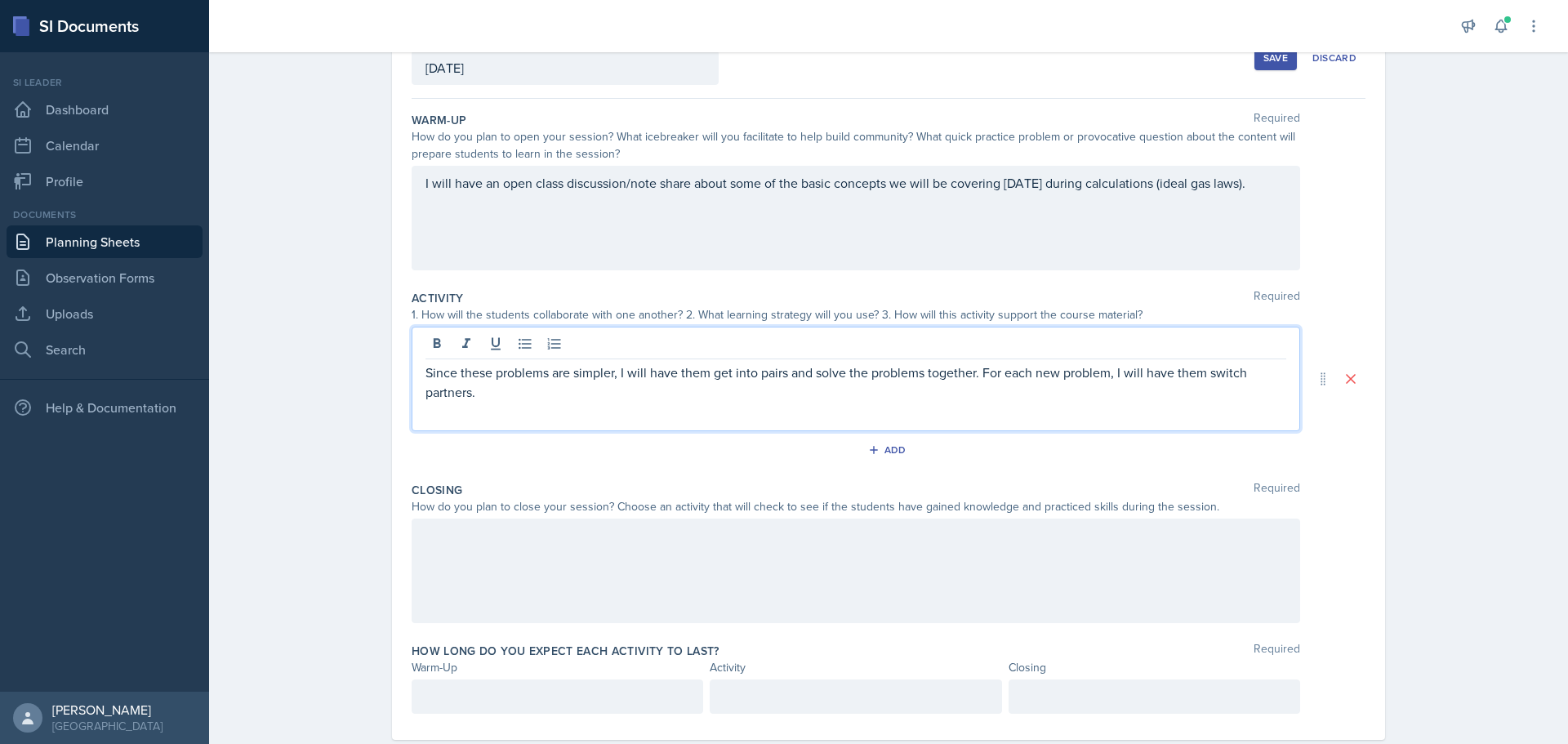
click at [535, 399] on p "Since these problems are simpler, I will have them get into pairs and solve the…" at bounding box center [856, 382] width 861 height 39
click at [1047, 376] on p "Since these problems are simpler, I will have them get into pairs and solve the…" at bounding box center [856, 382] width 861 height 39
click at [1262, 377] on p "Since these problems are simpler, I will have them get into pairs and solve the…" at bounding box center [856, 372] width 861 height 20
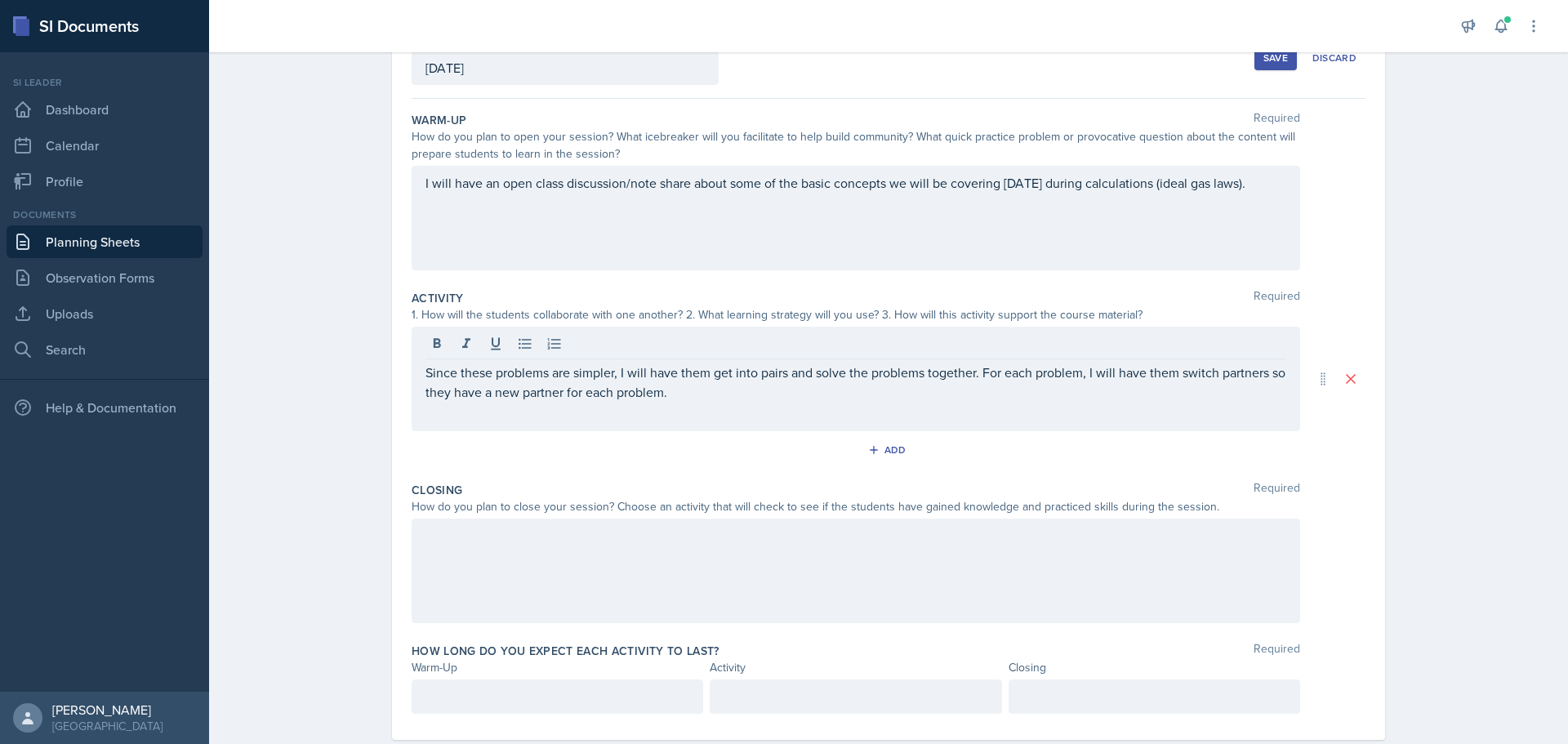
click at [744, 400] on p "Since these problems are simpler, I will have them get into pairs and solve the…" at bounding box center [856, 382] width 861 height 39
click at [745, 393] on p "Since these problems are simpler, I will have them get into pairs and solve the…" at bounding box center [856, 382] width 861 height 39
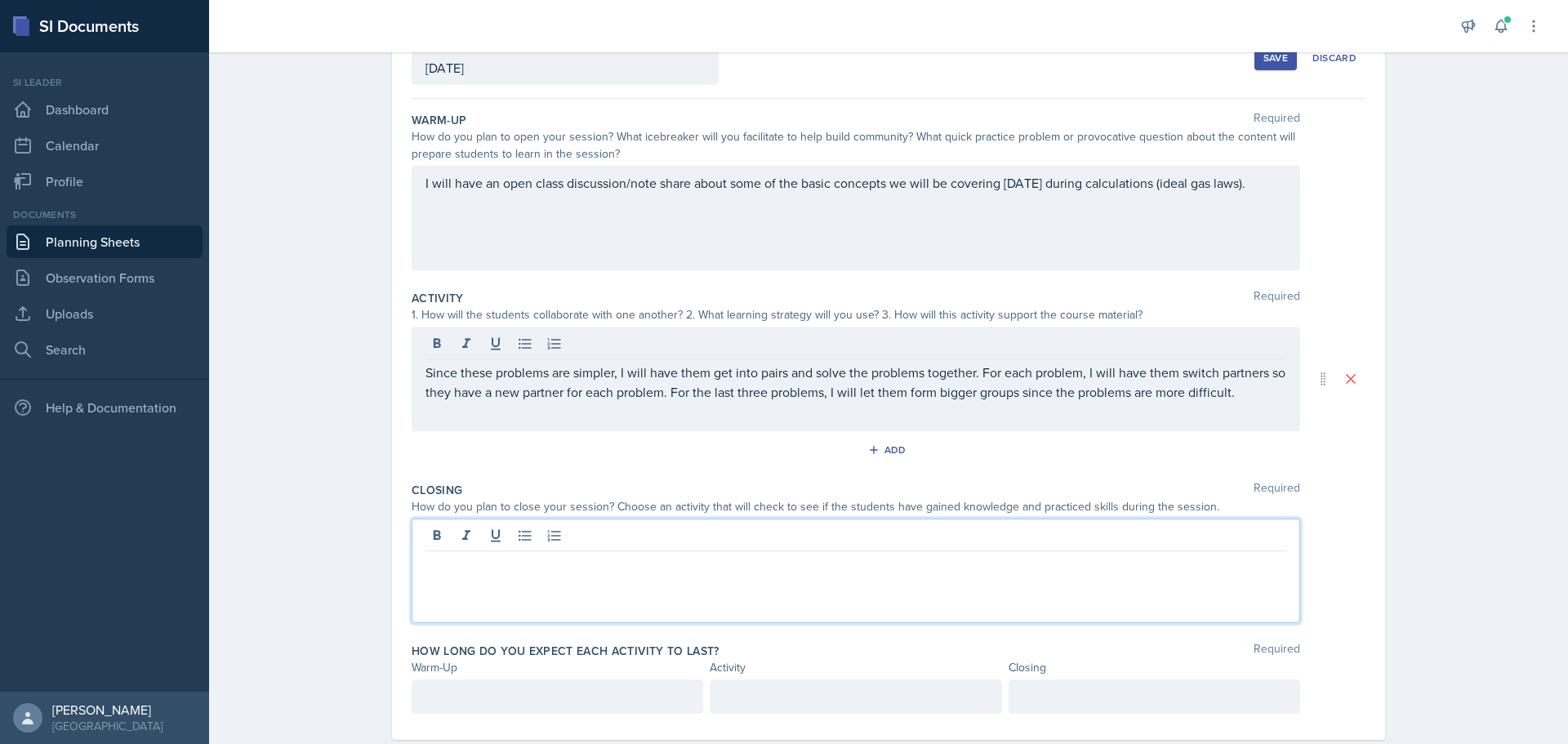
click at [708, 540] on div at bounding box center [856, 571] width 889 height 105
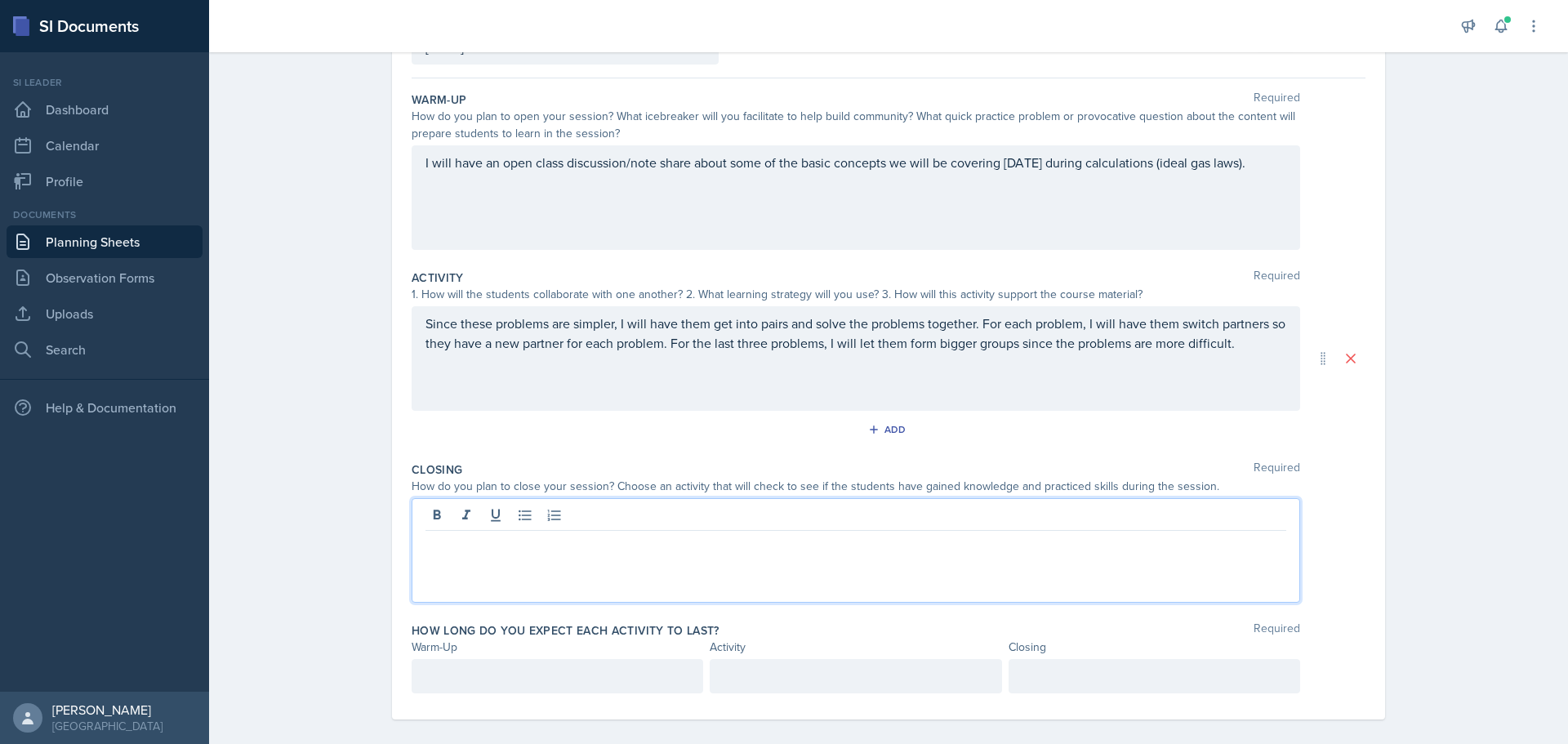
scroll to position [146, 0]
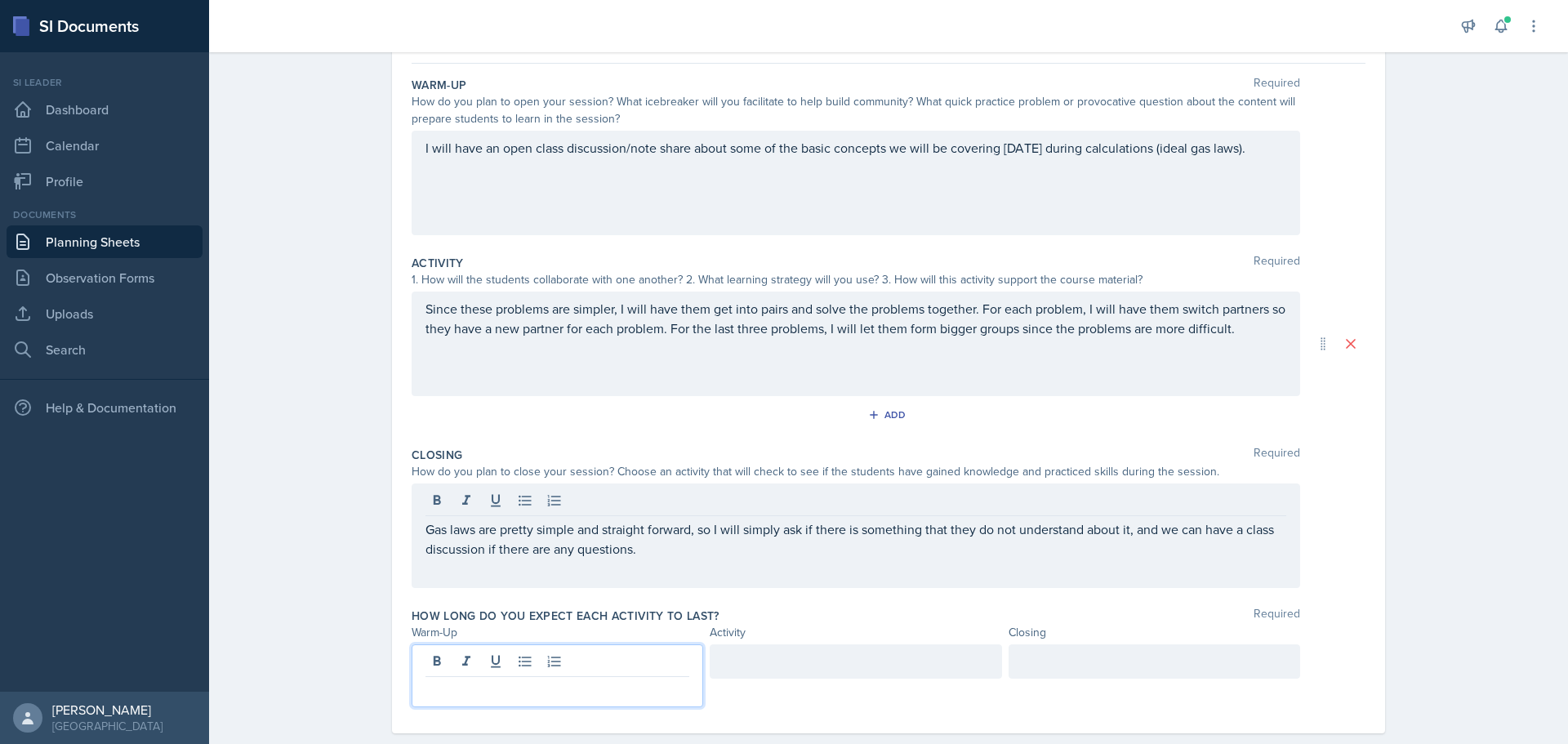
click at [546, 662] on div at bounding box center [557, 676] width 292 height 63
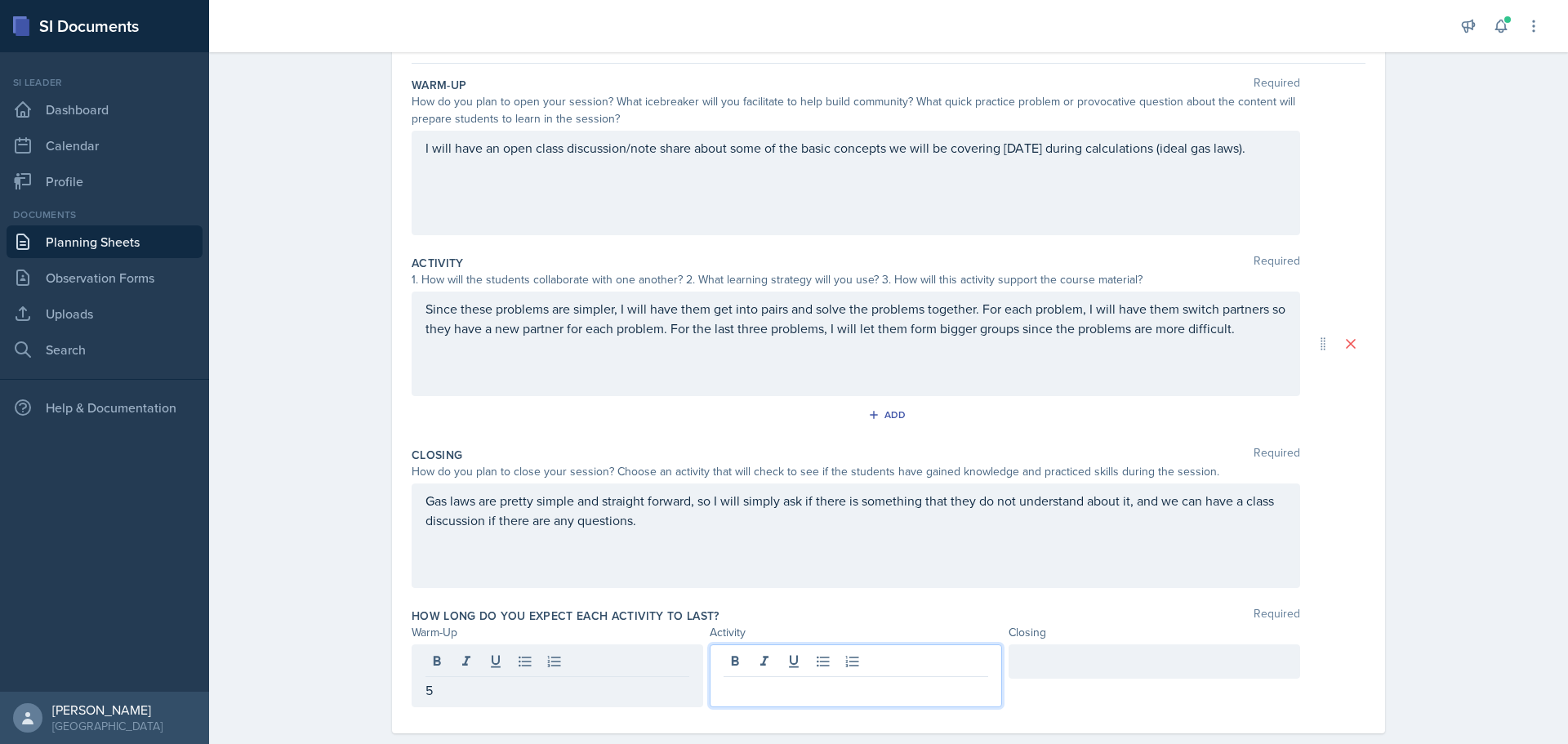
click at [826, 656] on div at bounding box center [856, 676] width 292 height 63
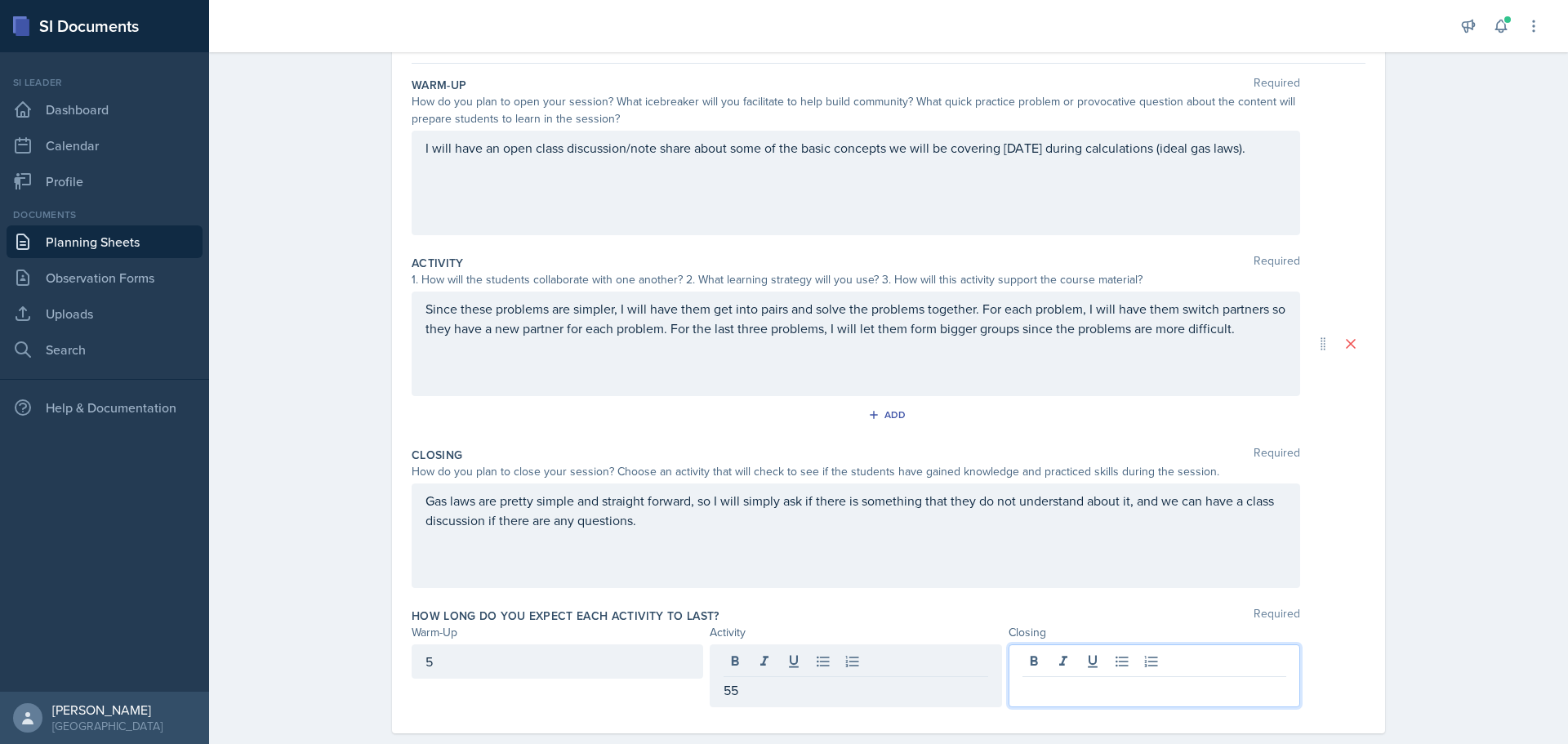
click at [1165, 658] on div at bounding box center [1155, 676] width 292 height 63
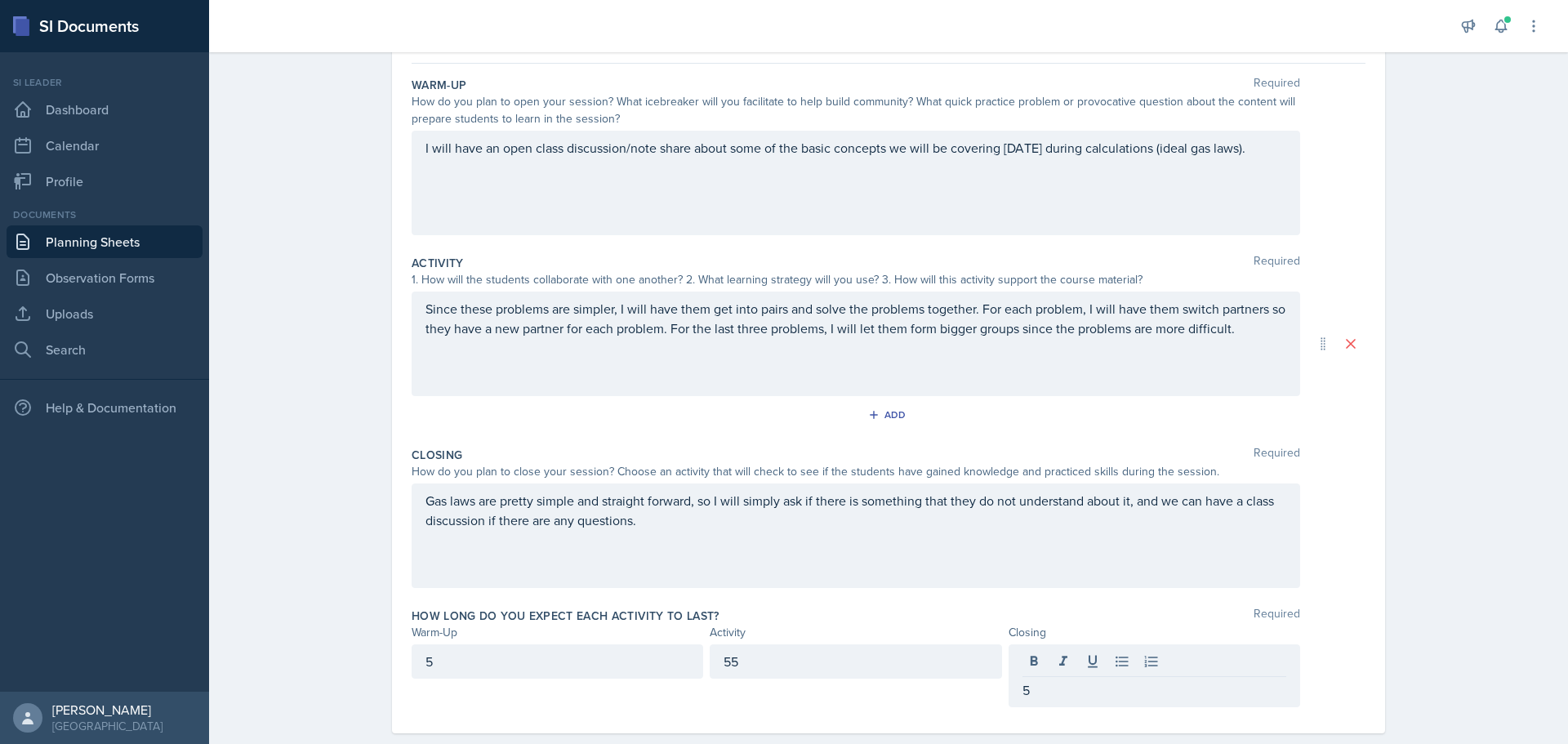
click at [1068, 605] on div "How long do you expect each activity to last? Required Warm-Up Activity Closing…" at bounding box center [888, 660] width 954 height 119
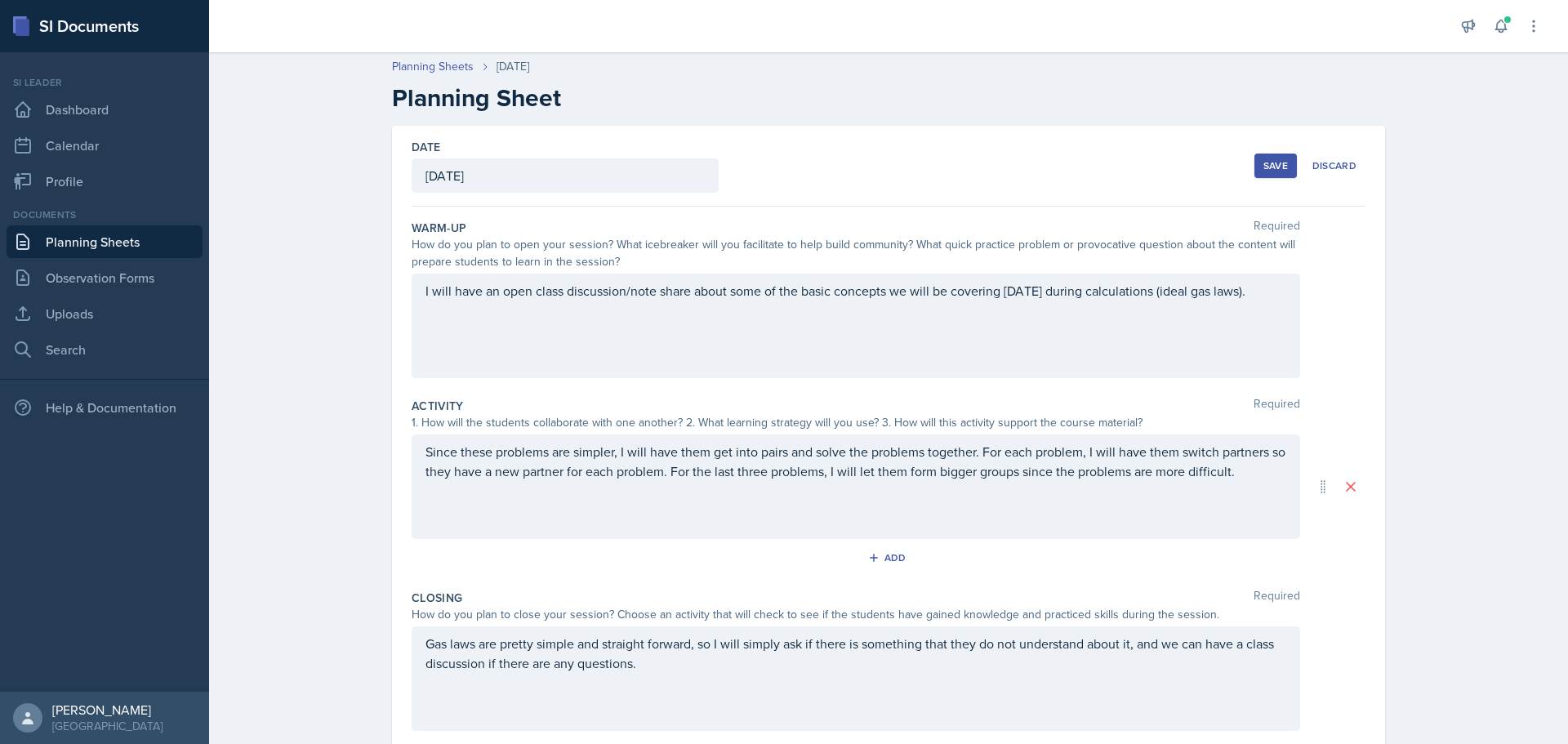
scroll to position [0, 0]
click at [1264, 169] on div "Save" at bounding box center [1276, 168] width 24 height 13
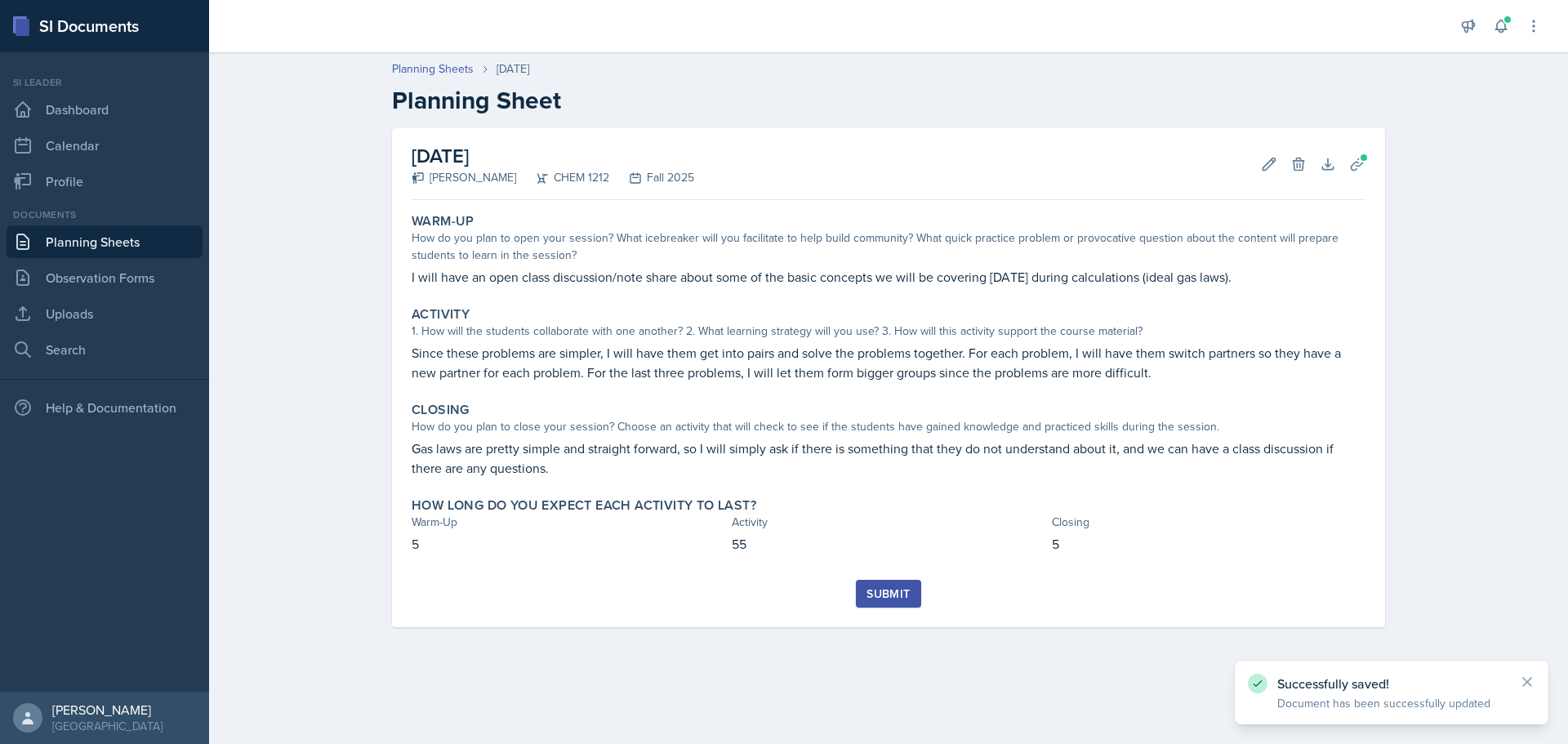
click at [902, 597] on div "Submit" at bounding box center [888, 594] width 43 height 13
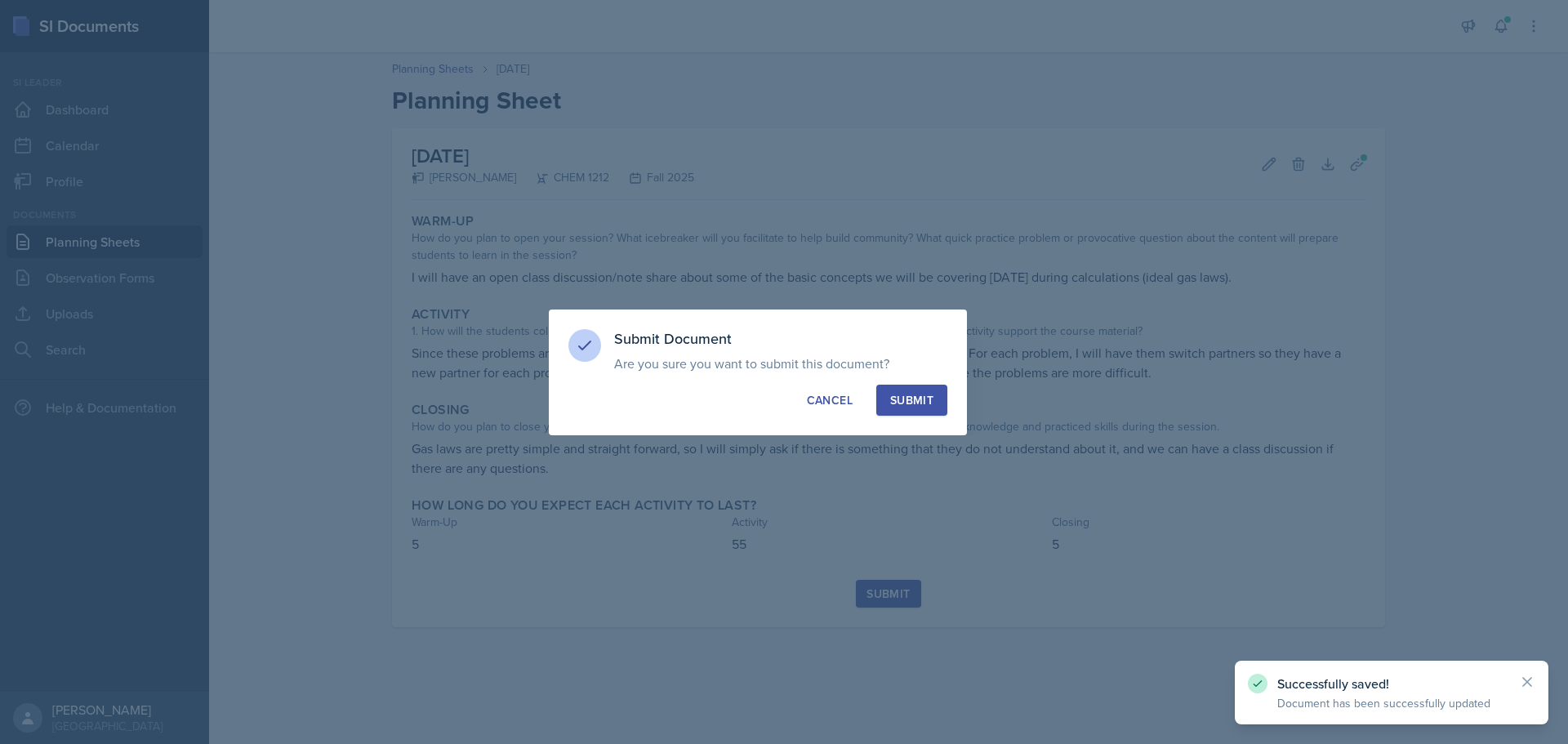
click at [913, 406] on div "Submit" at bounding box center [911, 400] width 43 height 16
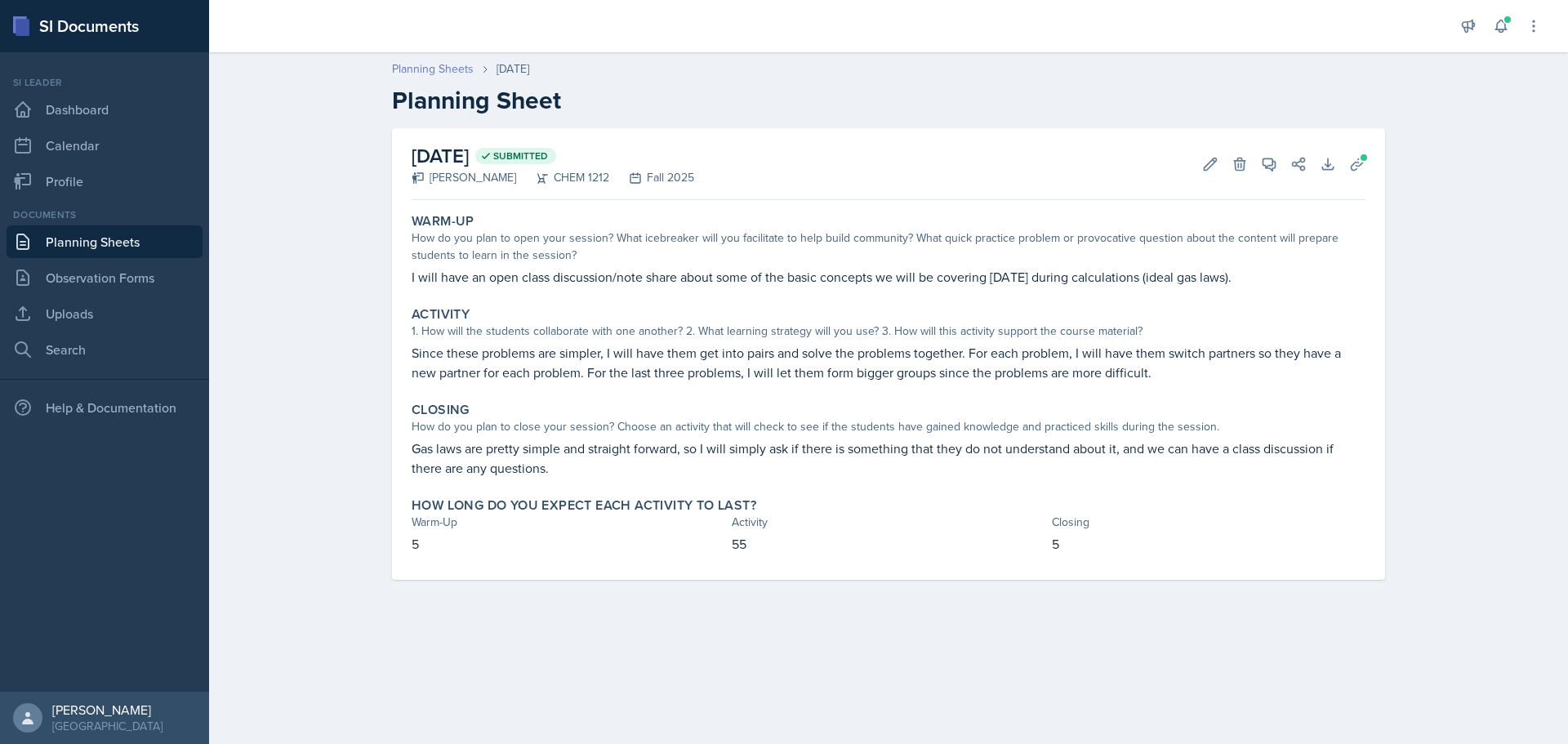
click at [436, 71] on link "Planning Sheets" at bounding box center [432, 69] width 81 height 17
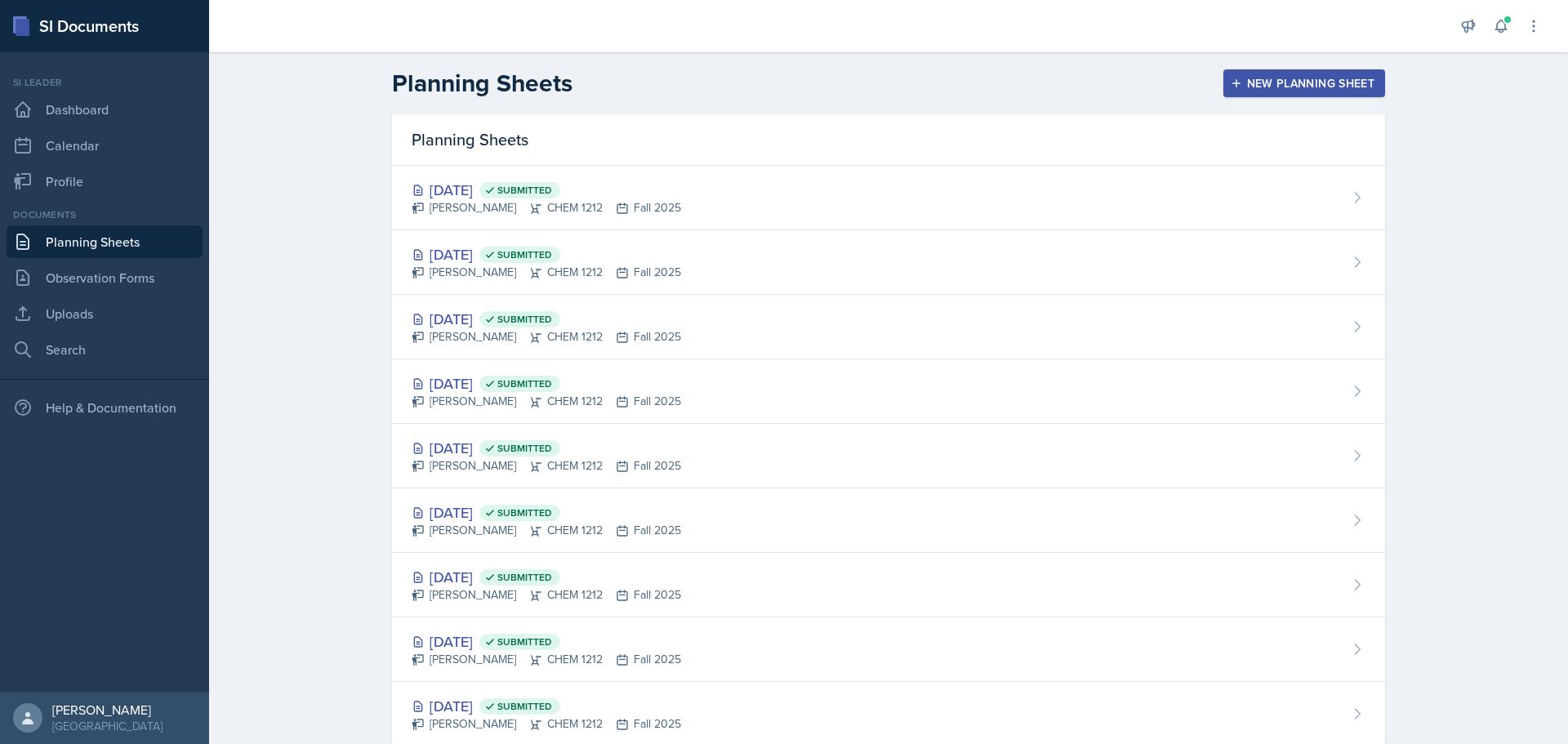
click at [1275, 78] on div "New Planning Sheet" at bounding box center [1304, 83] width 140 height 13
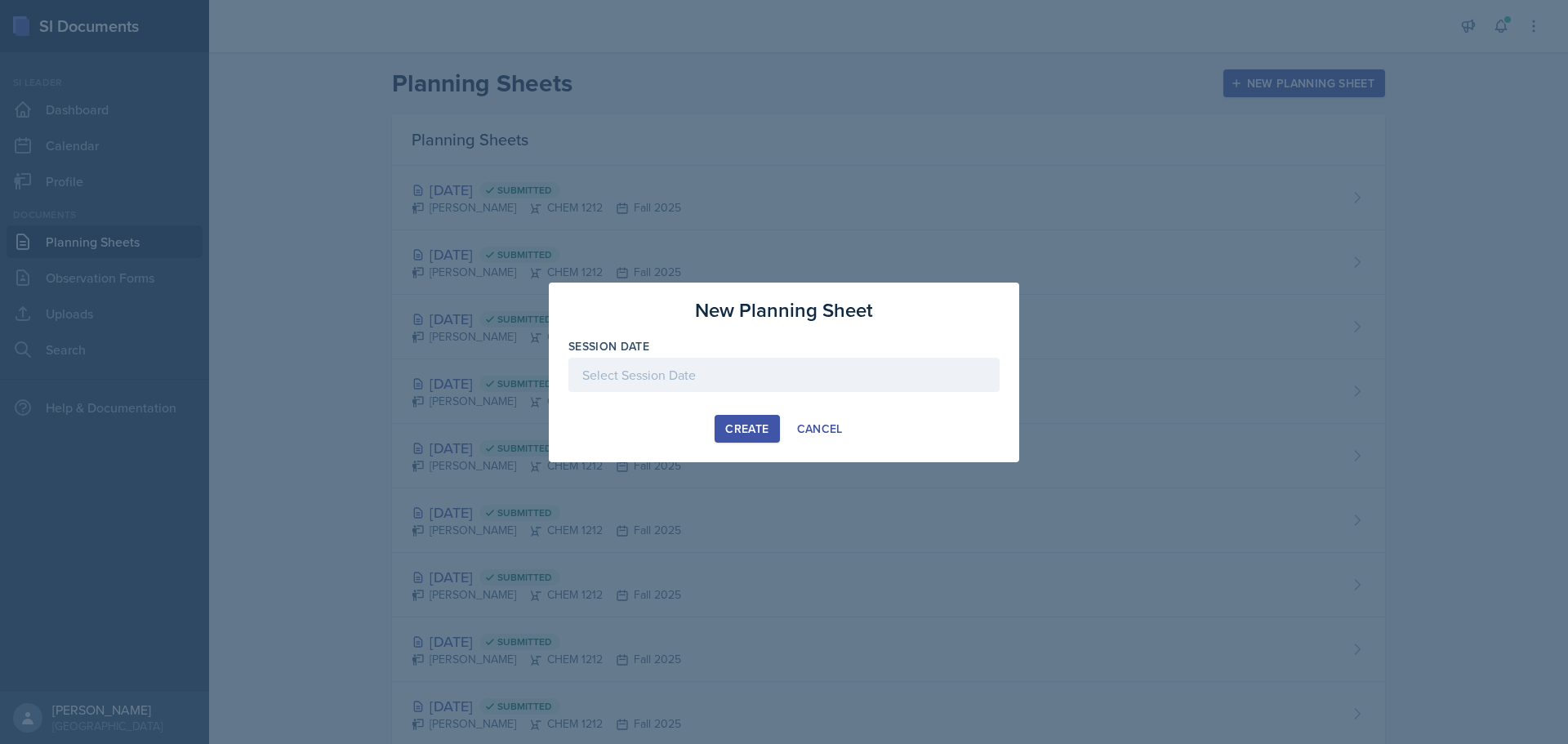
click at [749, 366] on div at bounding box center [784, 375] width 431 height 34
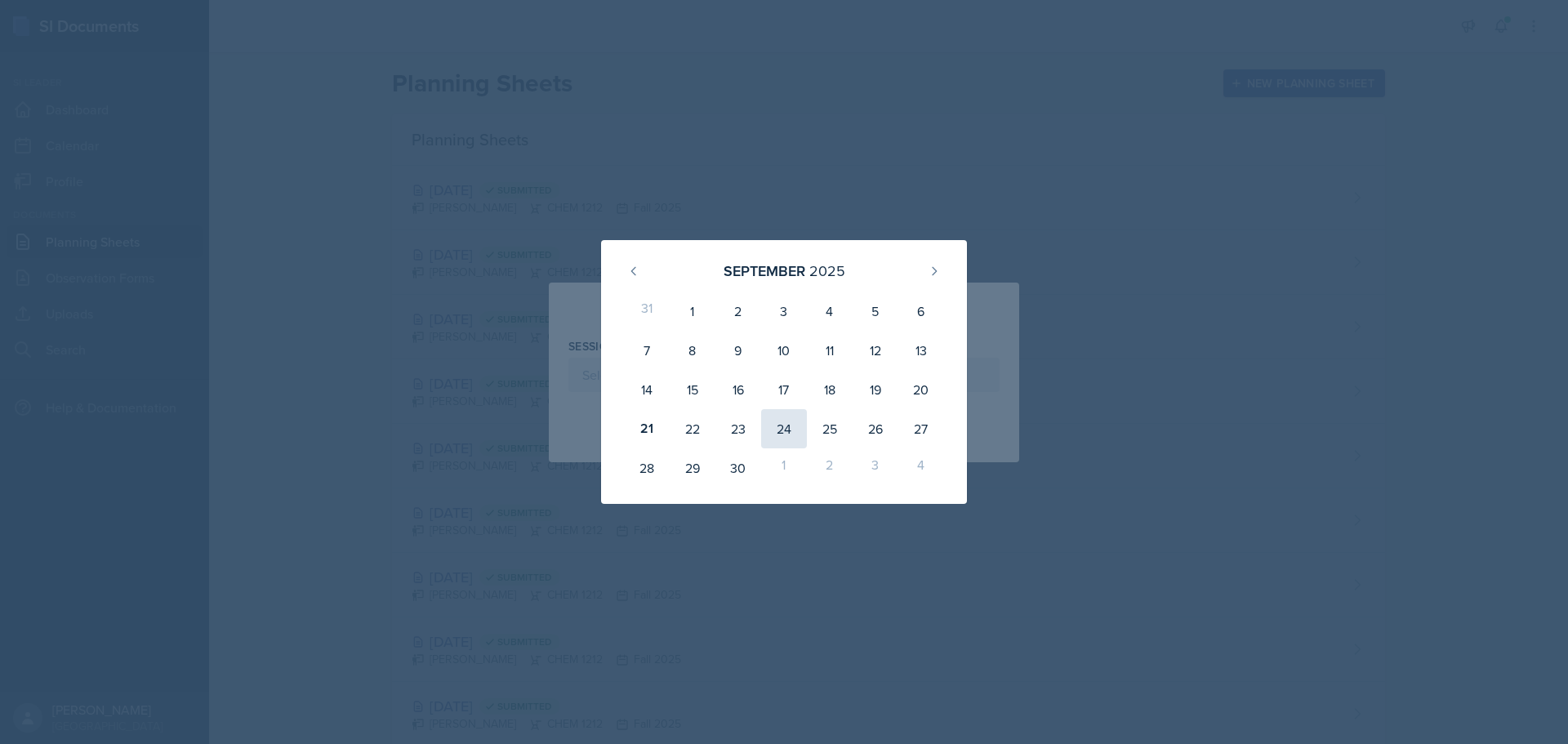
click at [782, 428] on div "24" at bounding box center [784, 429] width 46 height 39
type input "[DATE]"
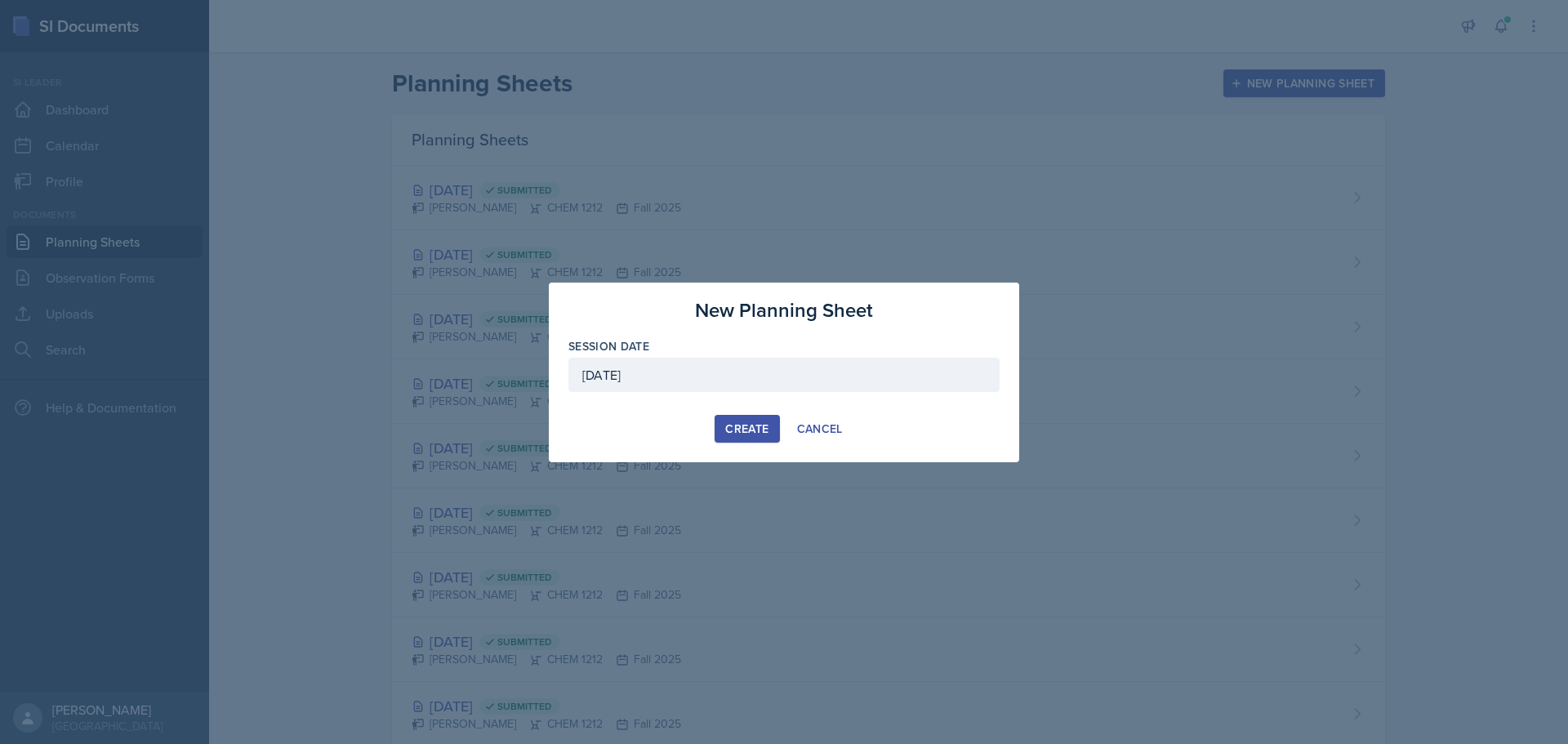
click at [758, 428] on div "Create" at bounding box center [747, 428] width 43 height 13
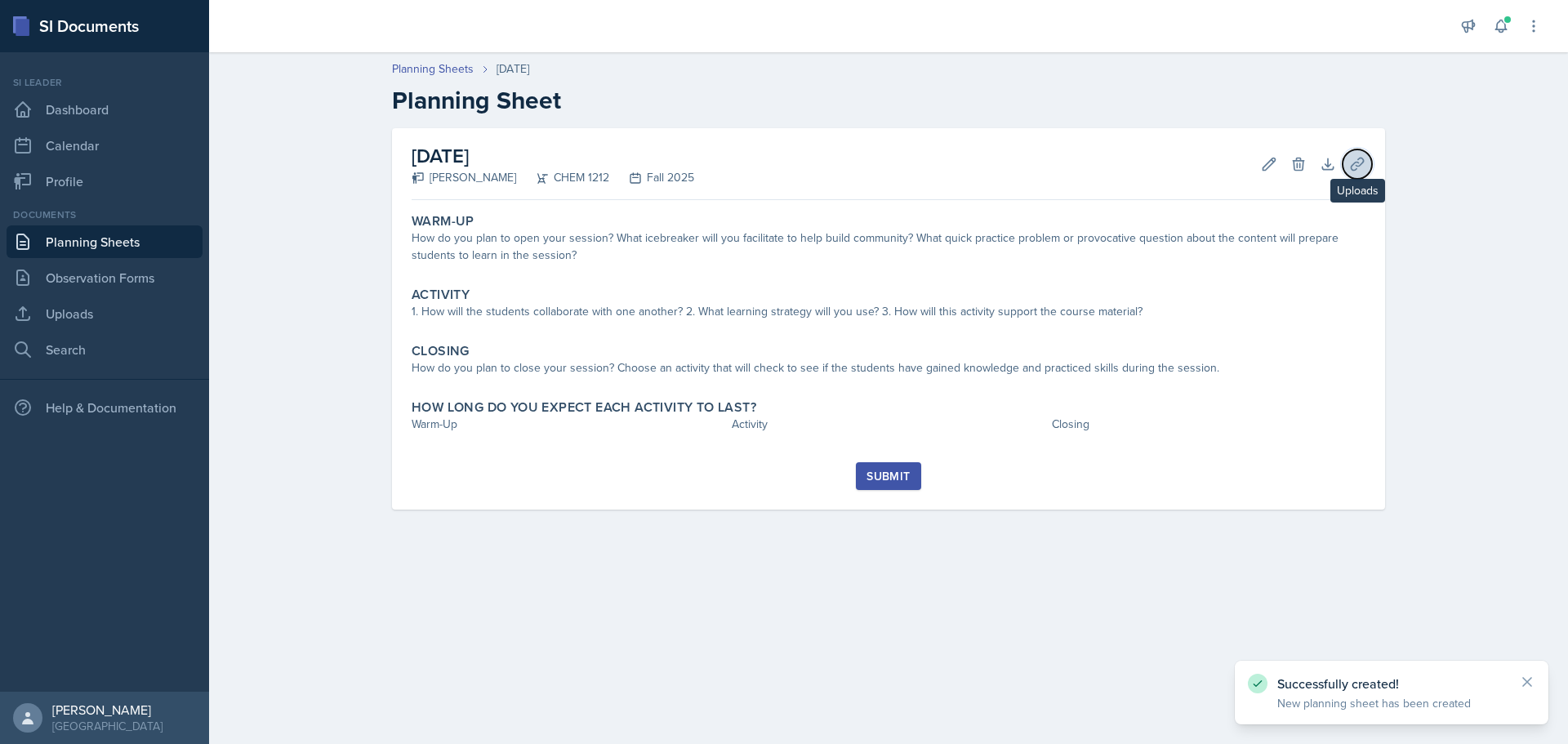
click at [1360, 171] on icon at bounding box center [1358, 164] width 16 height 16
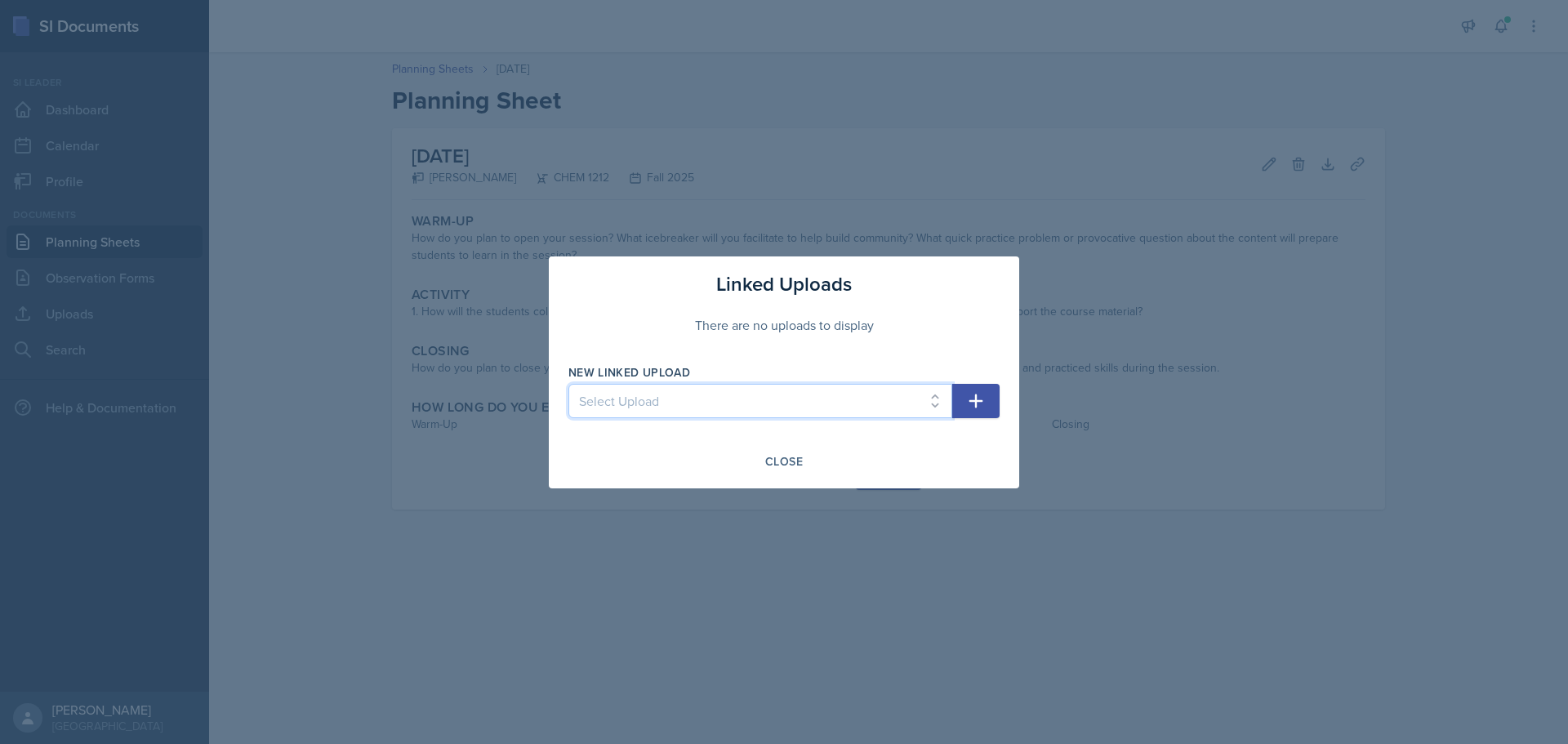
click at [747, 393] on select "Select Upload SI Session 6 Slides SI Session 7 Slides SI Session 1 Slides SI Se…" at bounding box center [760, 401] width 384 height 34
select select "dc6f9107-28b7-4014-bee2-ce2a07e126f7"
click at [569, 384] on select "Select Upload SI Session 6 Slides SI Session 7 Slides SI Session 1 Slides SI Se…" at bounding box center [760, 401] width 384 height 34
click at [976, 395] on icon "button" at bounding box center [977, 401] width 14 height 14
select select
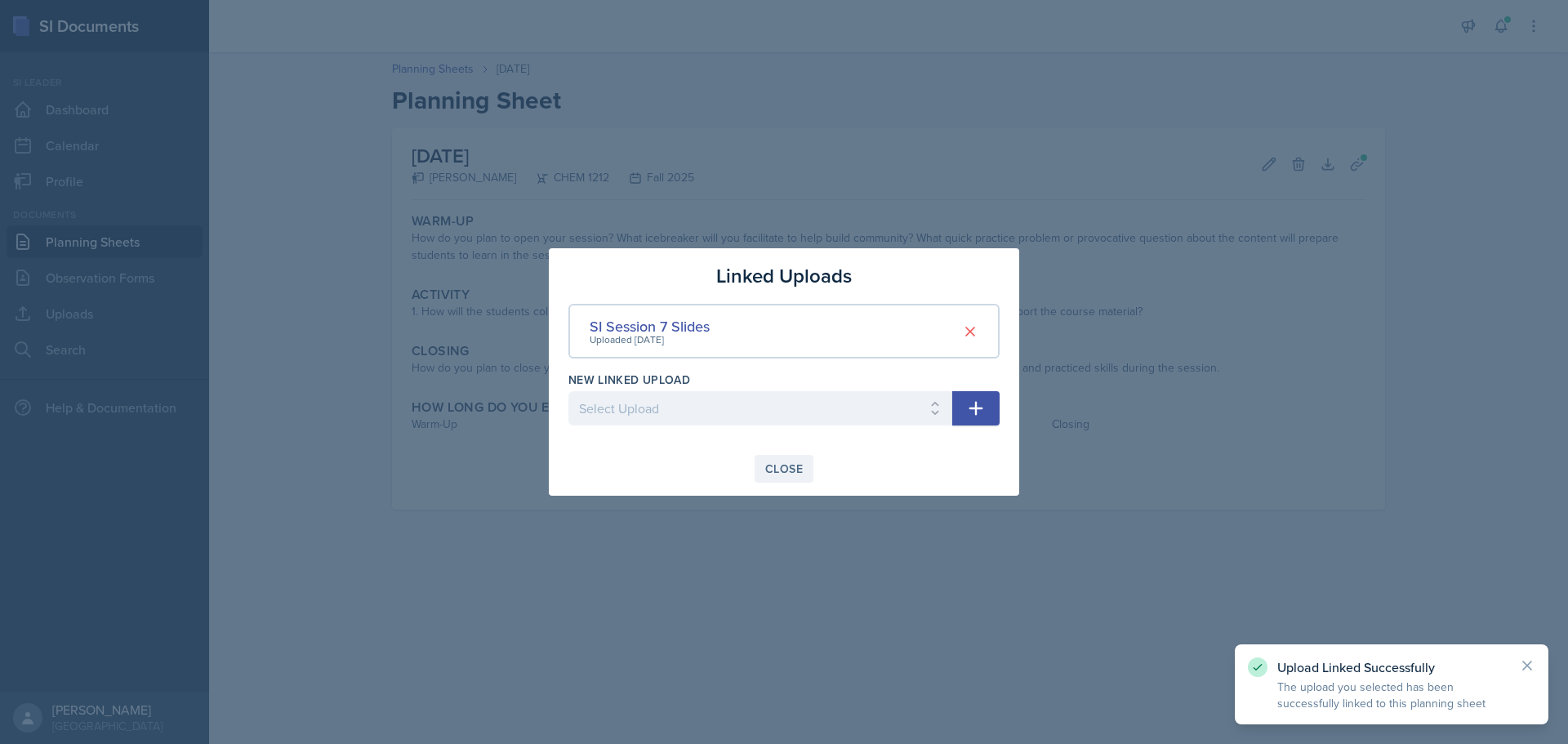
click at [797, 470] on div "Close" at bounding box center [784, 469] width 38 height 13
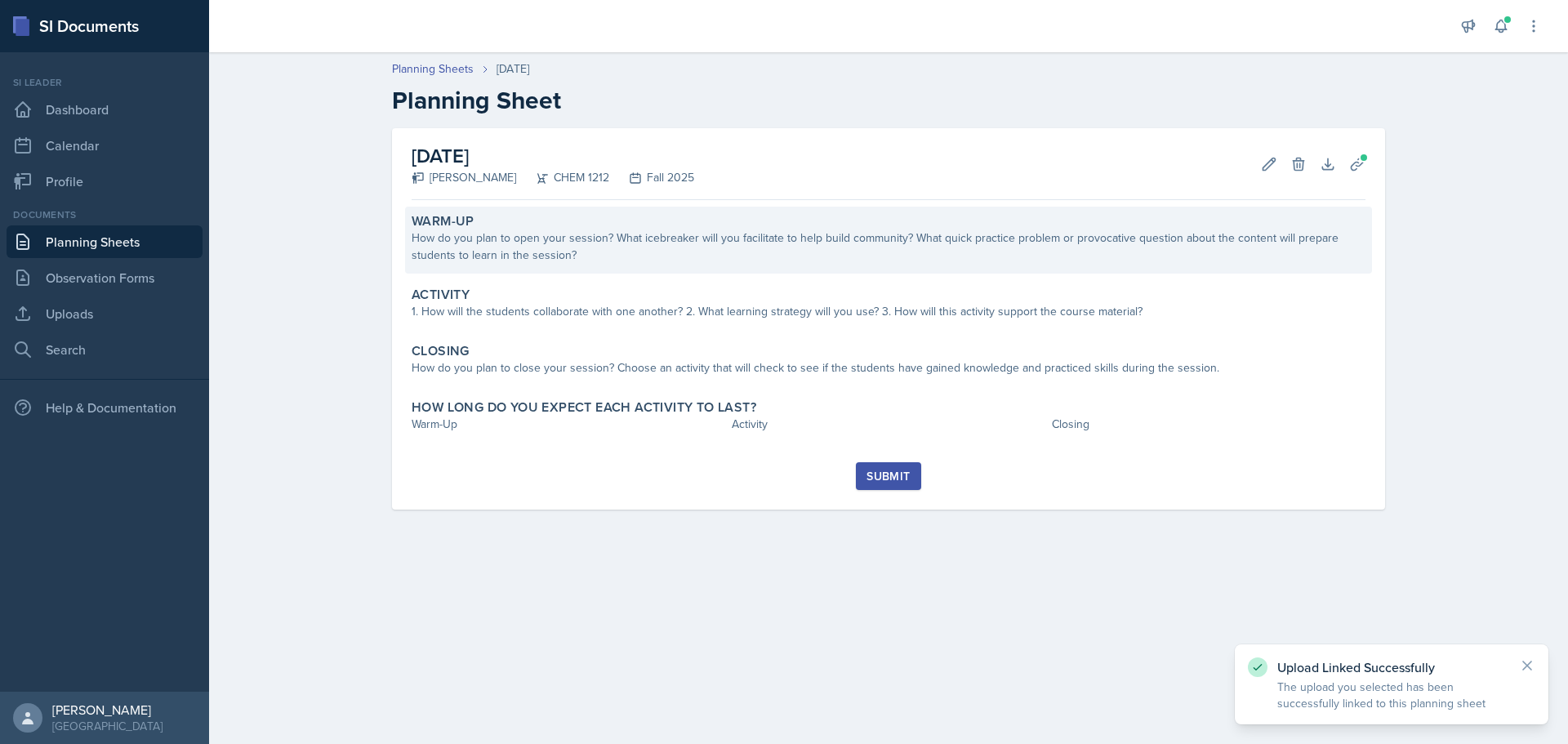
click at [781, 220] on div "Warm-Up" at bounding box center [888, 221] width 954 height 16
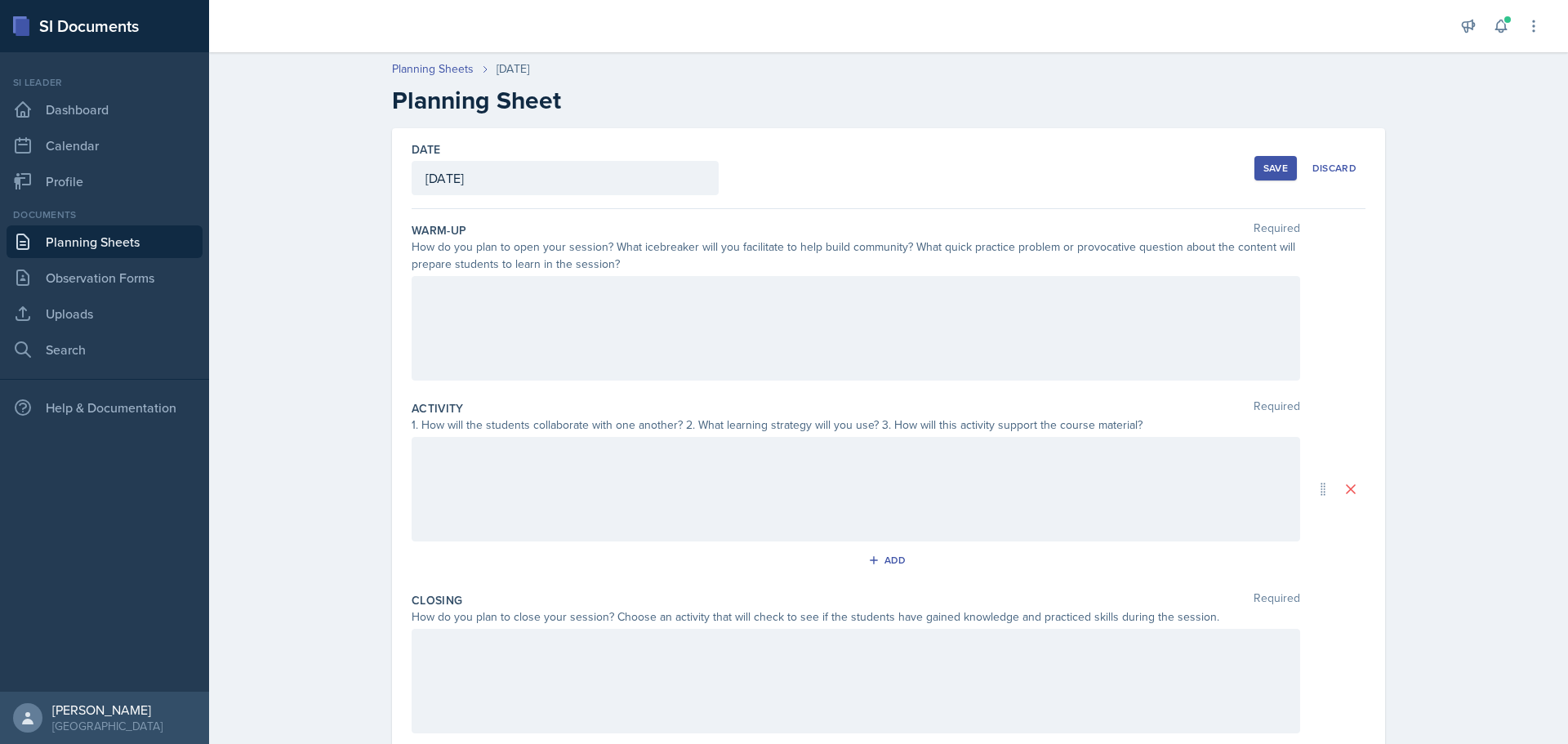
click at [710, 315] on div at bounding box center [856, 328] width 889 height 105
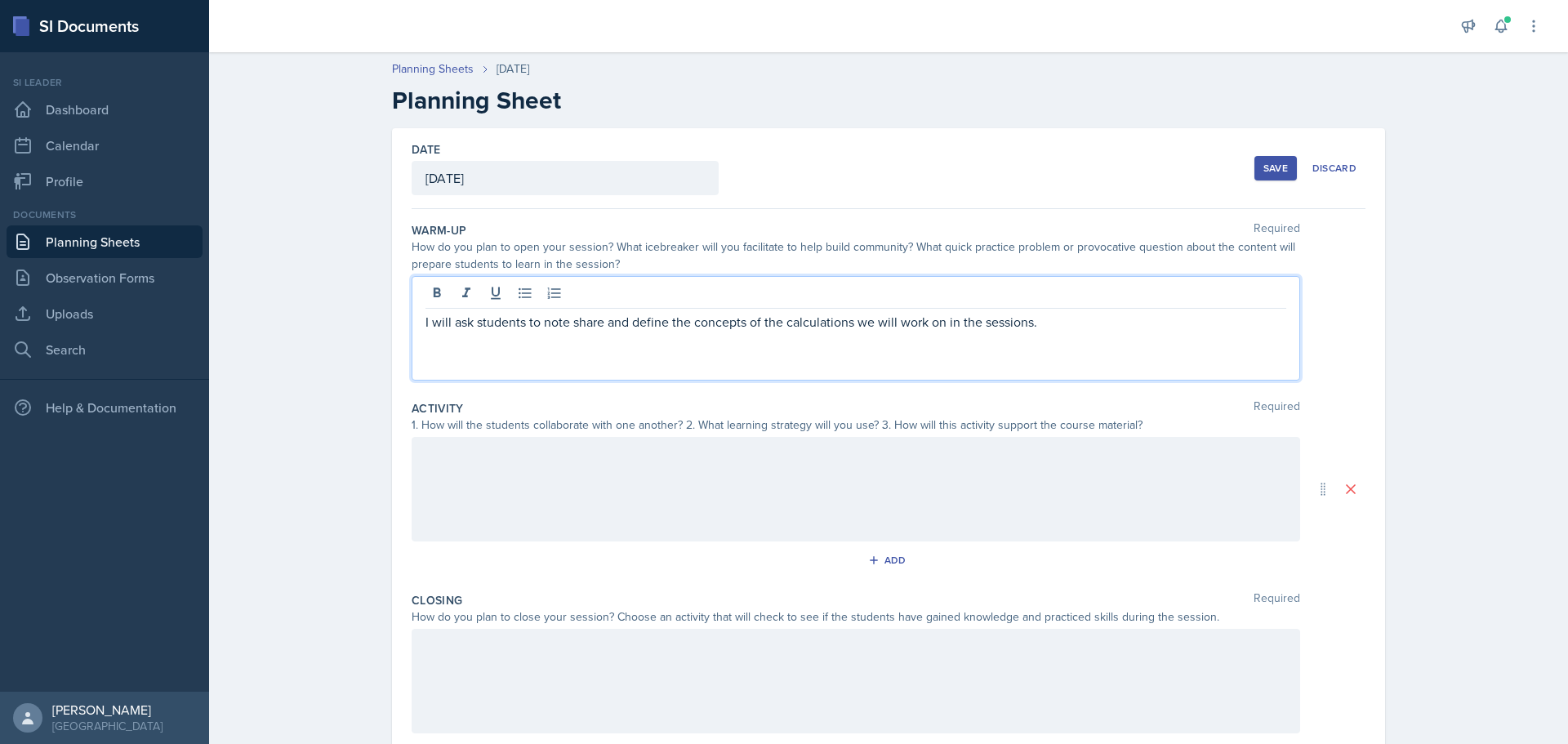
drag, startPoint x: 1029, startPoint y: 326, endPoint x: 1121, endPoint y: 383, distance: 108.2
click at [1029, 327] on p "I will ask students to note share and define the concepts of the calculations w…" at bounding box center [856, 322] width 861 height 20
click at [1227, 325] on p "I will ask students to note share and define the concepts of the calculations w…" at bounding box center [856, 322] width 861 height 20
click at [815, 483] on div at bounding box center [856, 489] width 889 height 105
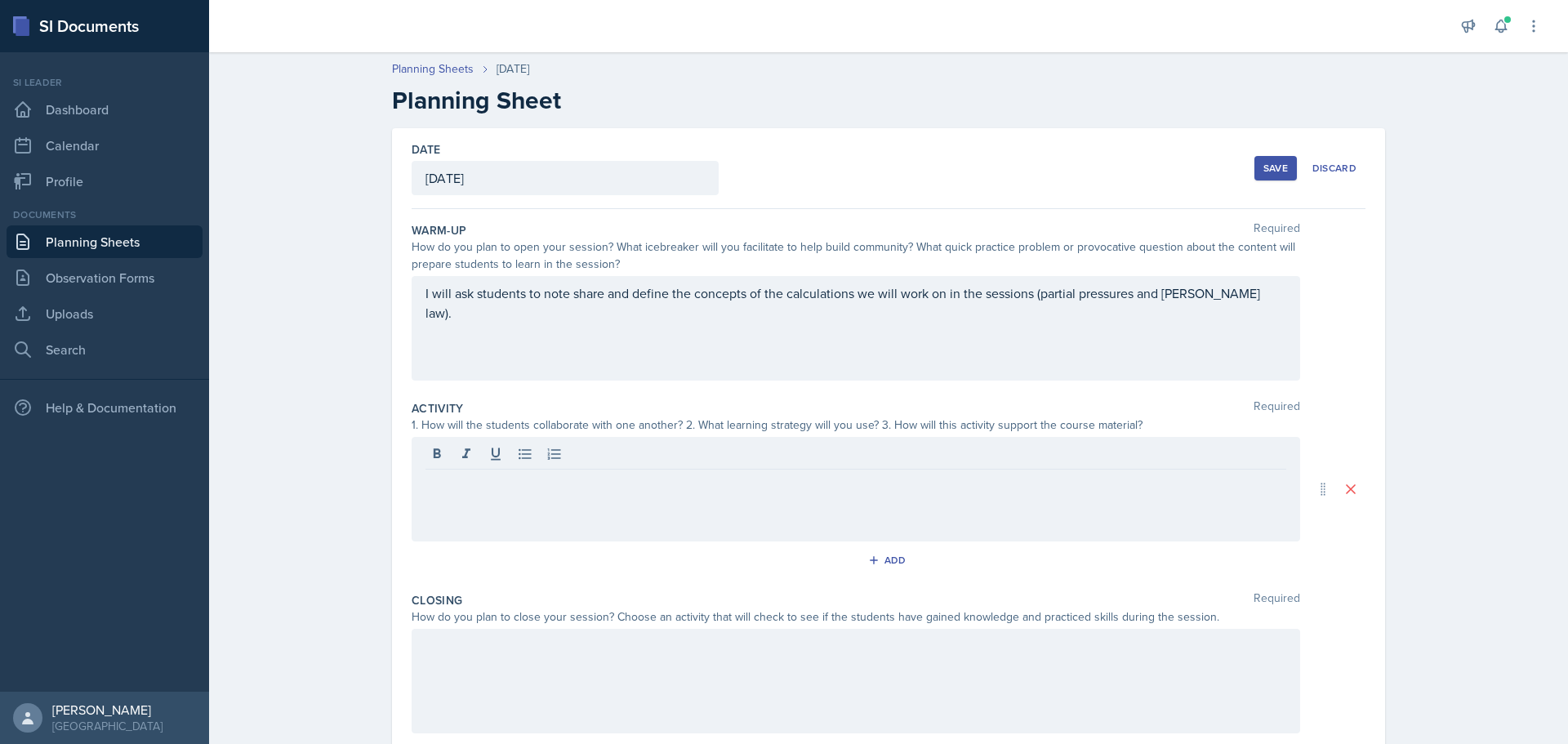
click at [717, 509] on div at bounding box center [856, 489] width 889 height 105
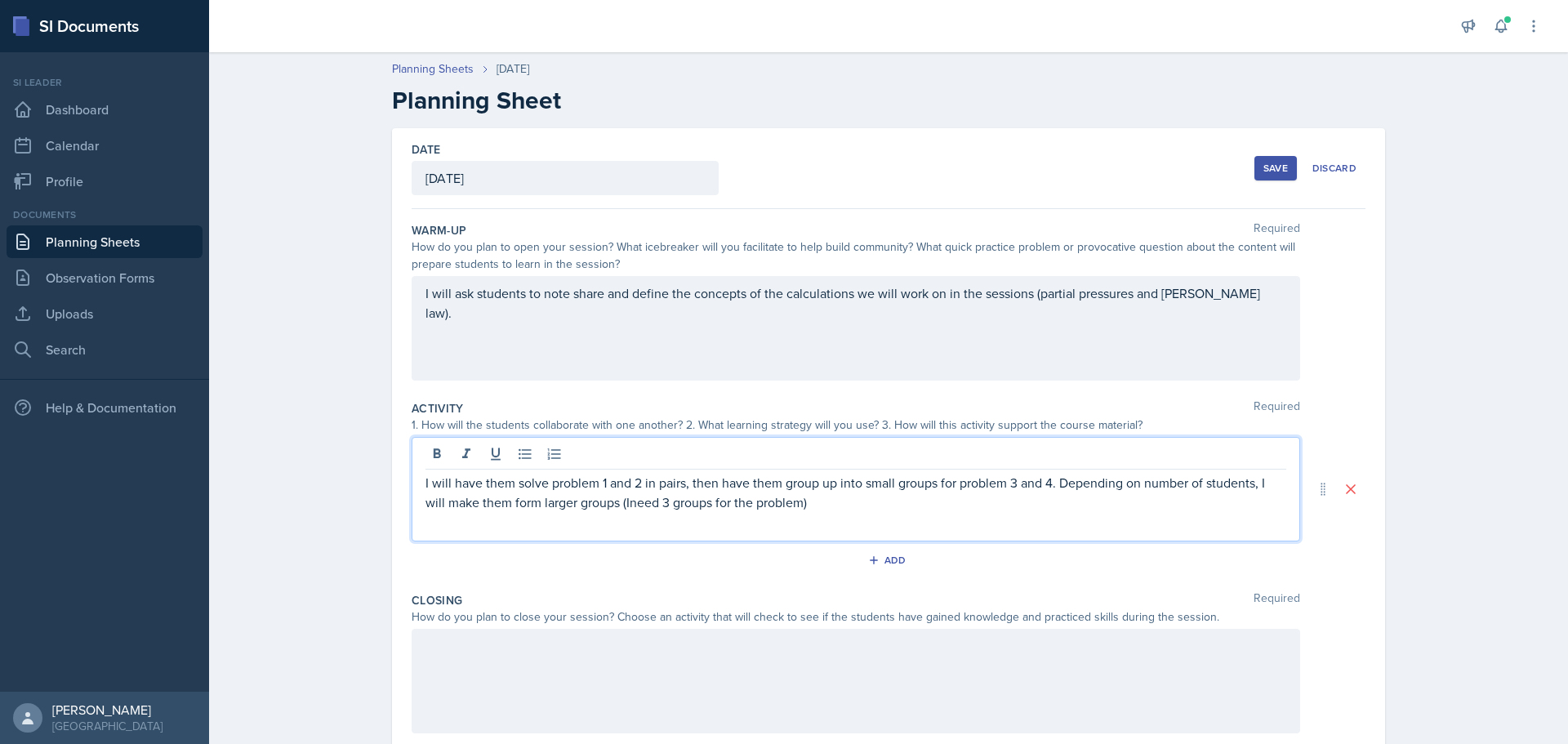
click at [626, 506] on p "I will have them solve problem 1 and 2 in pairs, then have them group up into s…" at bounding box center [856, 493] width 861 height 39
click at [854, 503] on p "I will have them solve problem 1 and 2 in pairs, then have them group up into s…" at bounding box center [856, 493] width 861 height 39
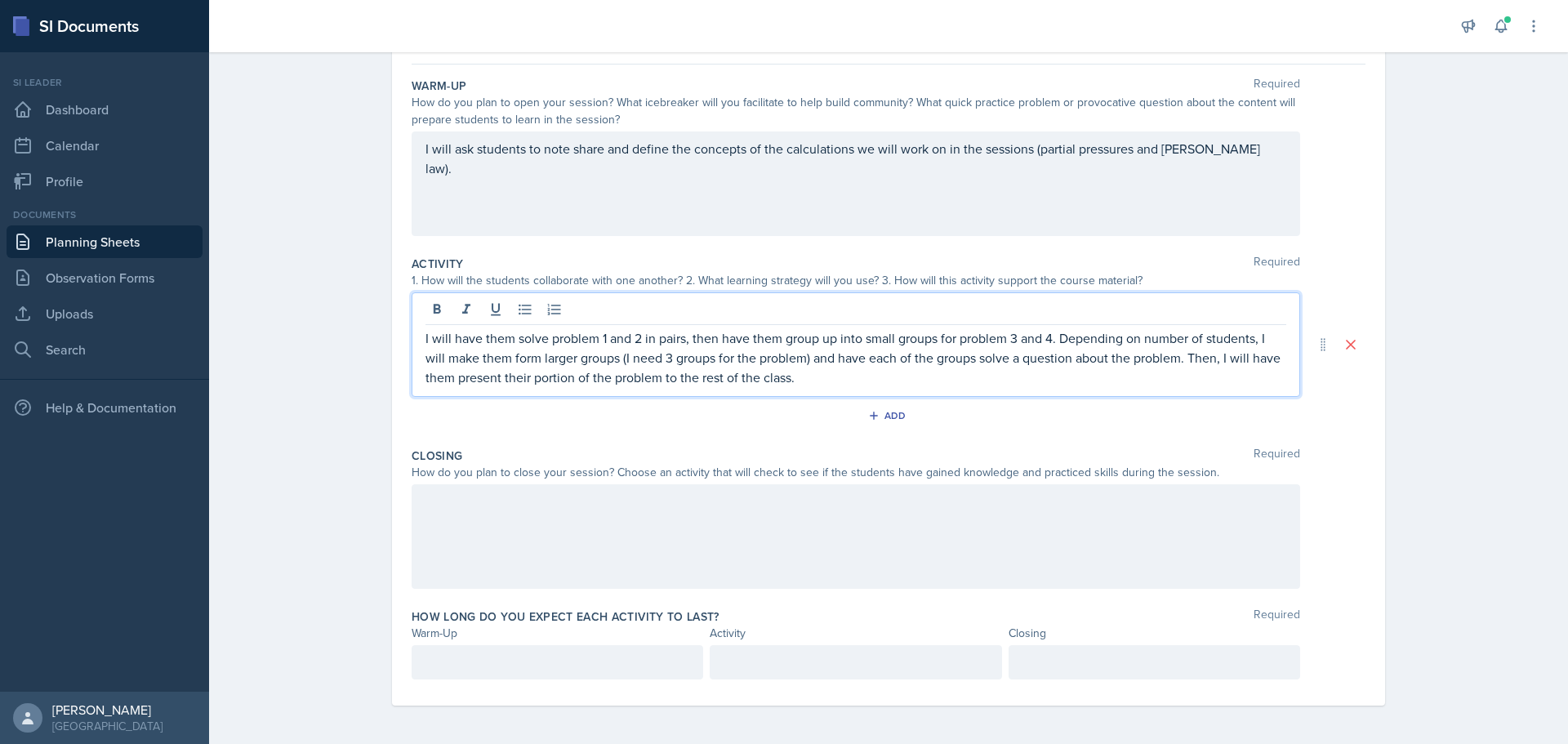
scroll to position [146, 0]
click at [741, 530] on div at bounding box center [856, 536] width 889 height 105
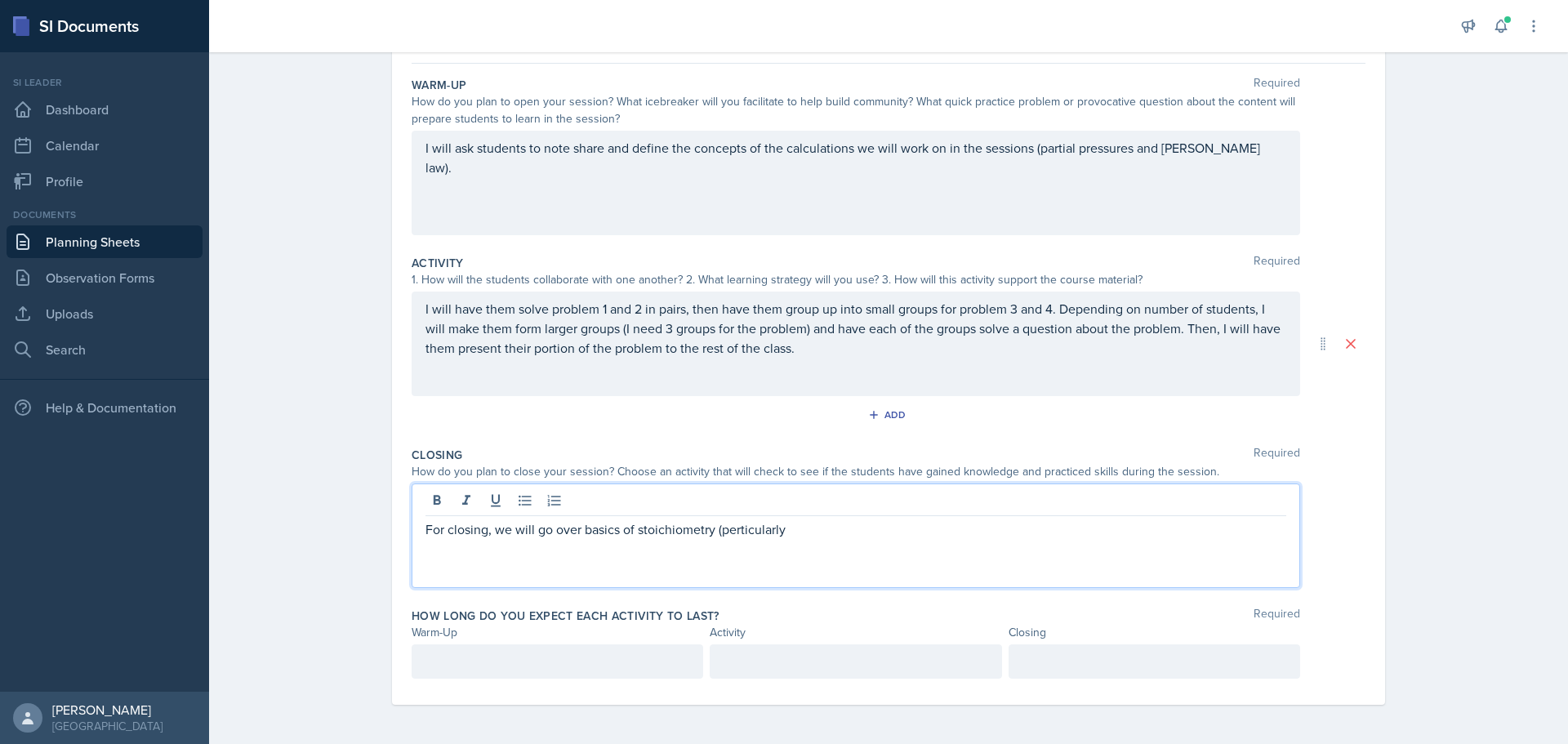
click at [731, 536] on p "For closing, we will go over basics of stoichiometry (perticularly" at bounding box center [856, 529] width 861 height 20
click at [844, 527] on p "For closing, we will go over basics of stoichiometry (particularly" at bounding box center [856, 529] width 861 height 20
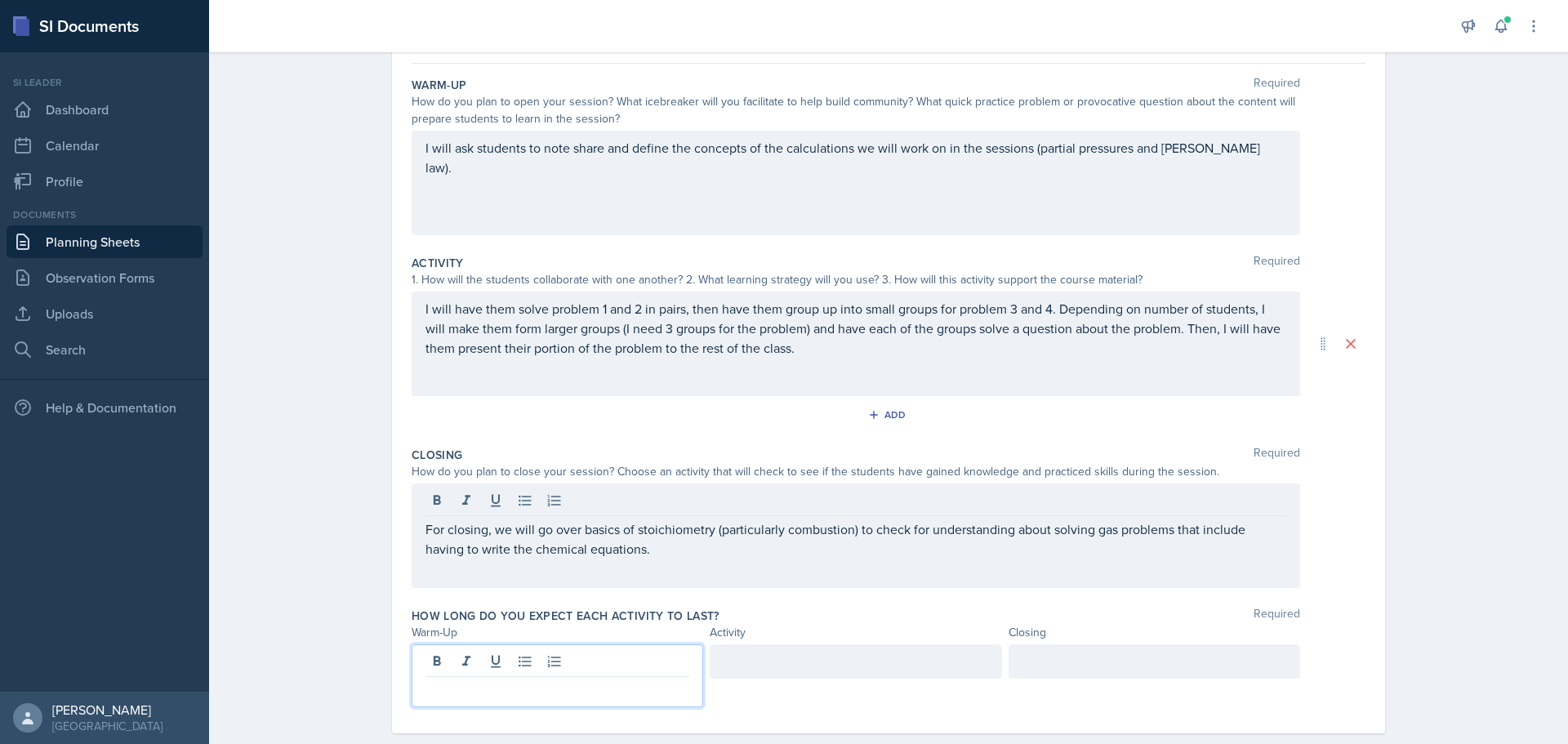
scroll to position [174, 0]
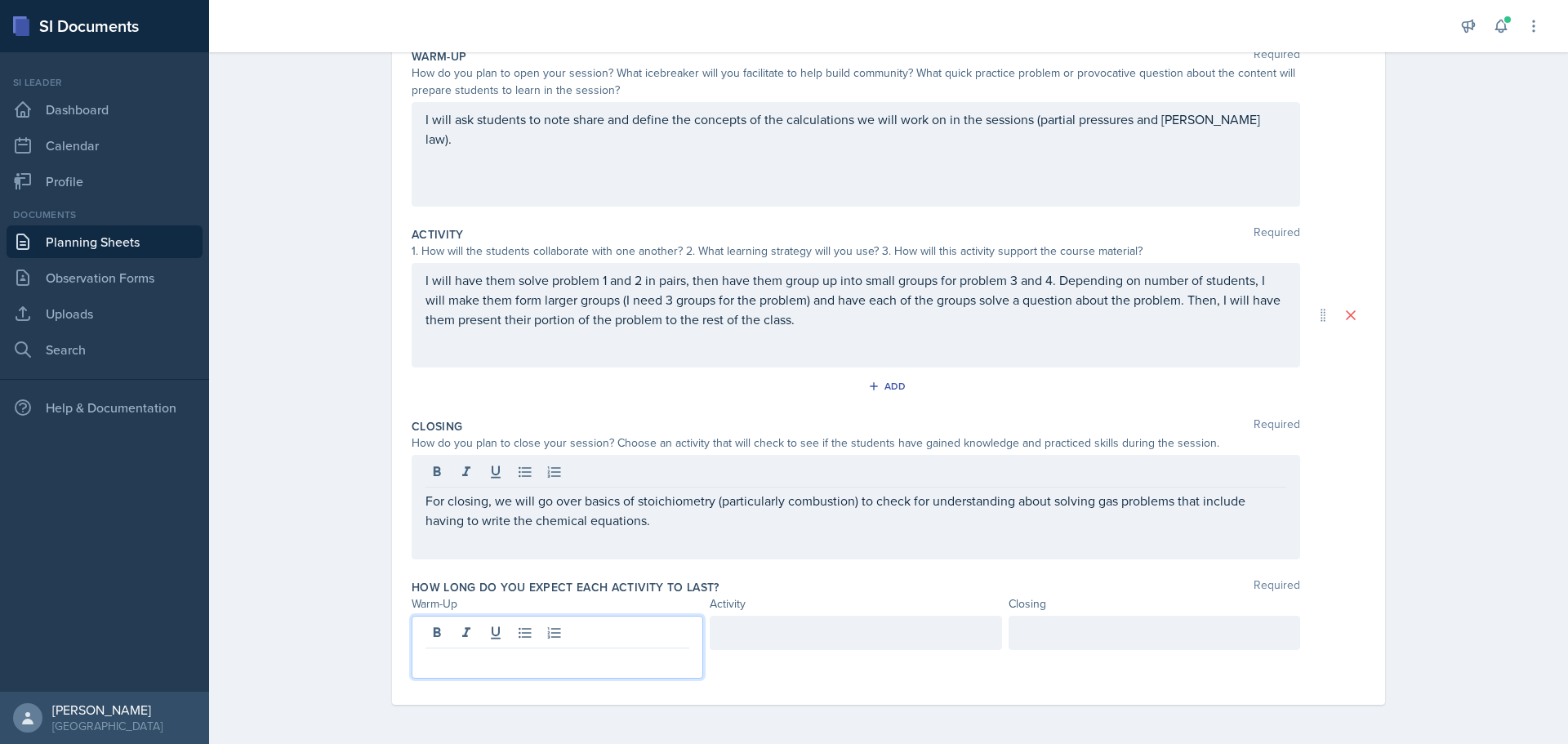
click at [643, 652] on p at bounding box center [557, 662] width 264 height 20
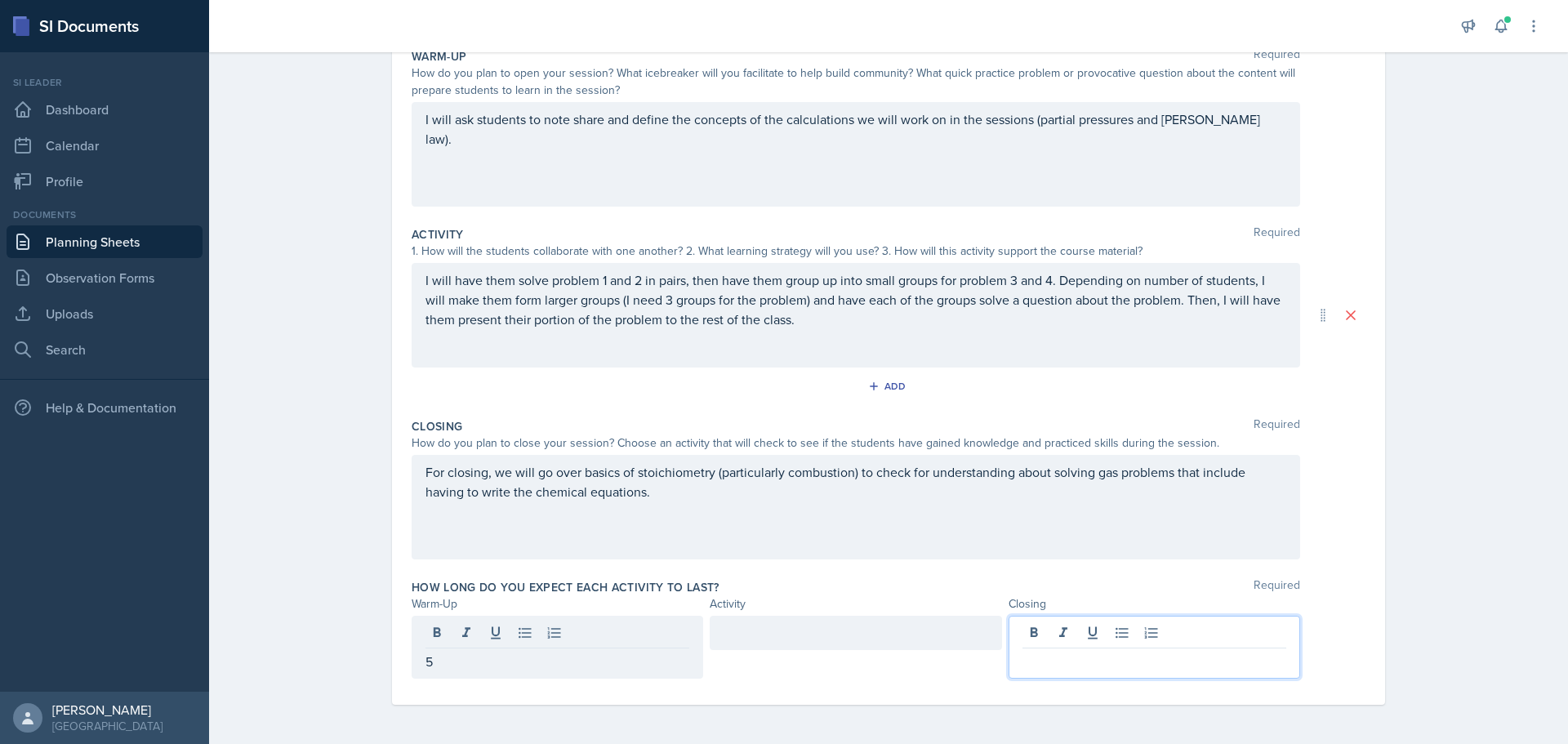
click at [1061, 640] on div at bounding box center [1155, 647] width 292 height 63
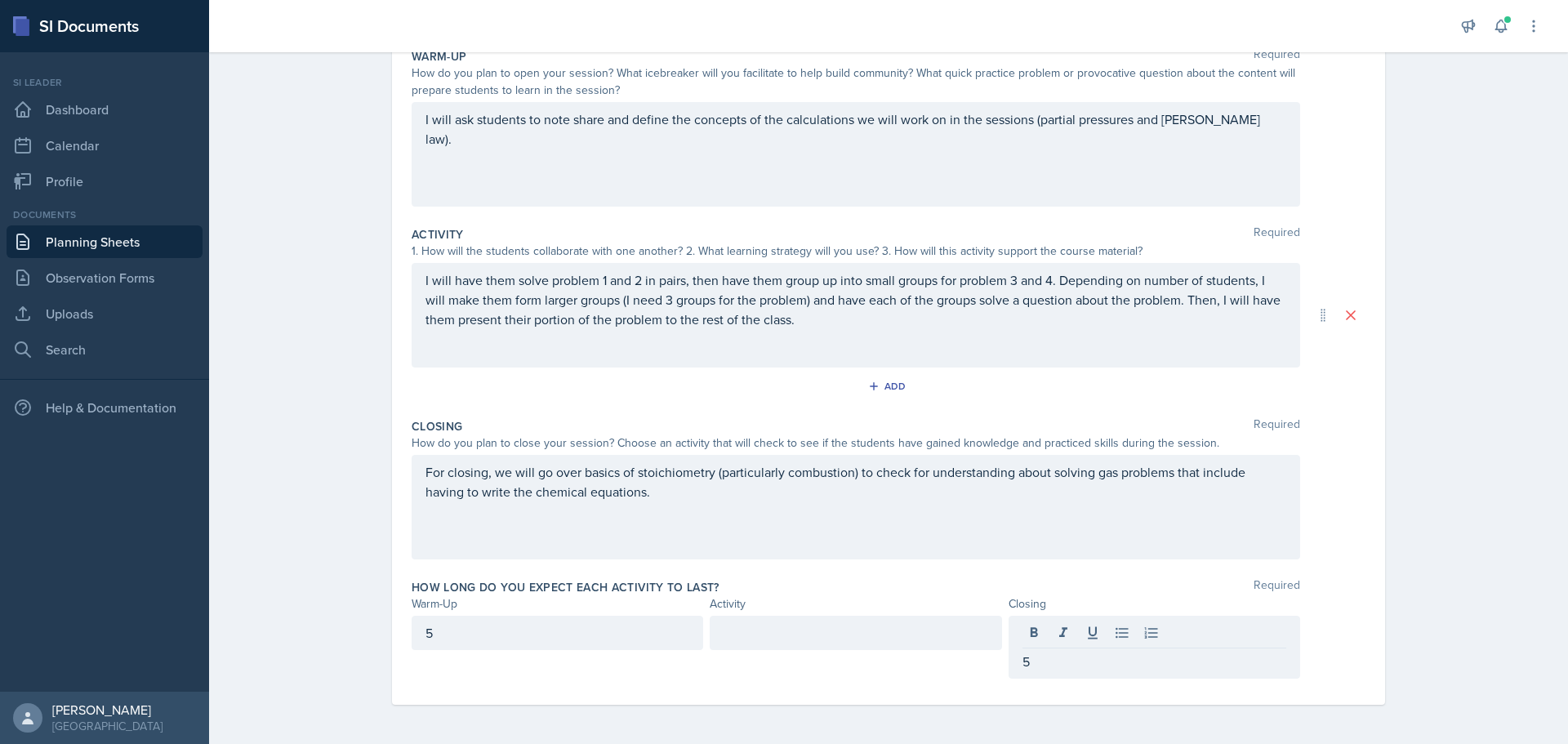
click at [886, 645] on div at bounding box center [856, 633] width 292 height 34
click at [911, 574] on div "How long do you expect each activity to last? Required Warm-Up Activity Closing…" at bounding box center [888, 631] width 954 height 119
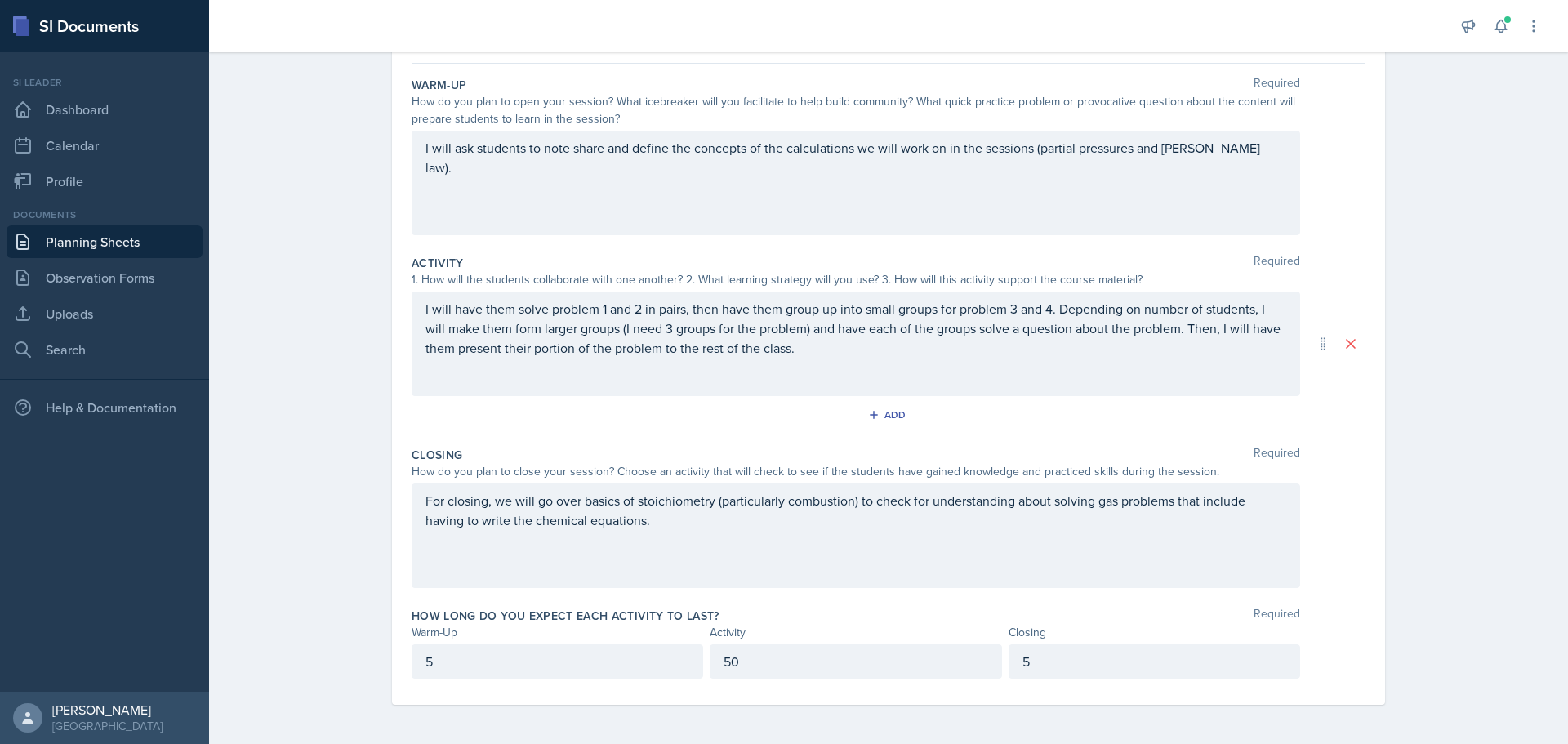
scroll to position [0, 0]
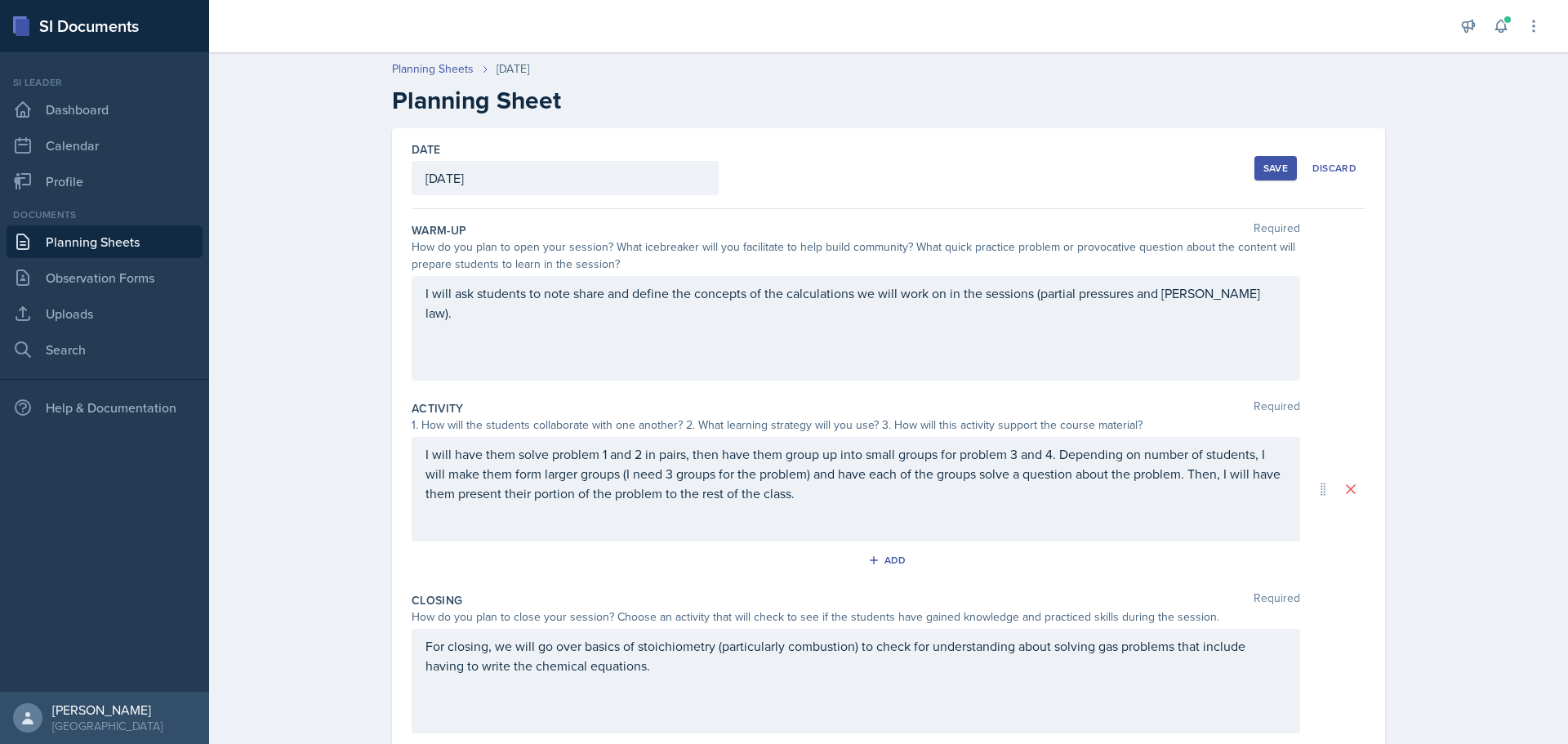
click at [1269, 173] on div "Save" at bounding box center [1276, 168] width 24 height 13
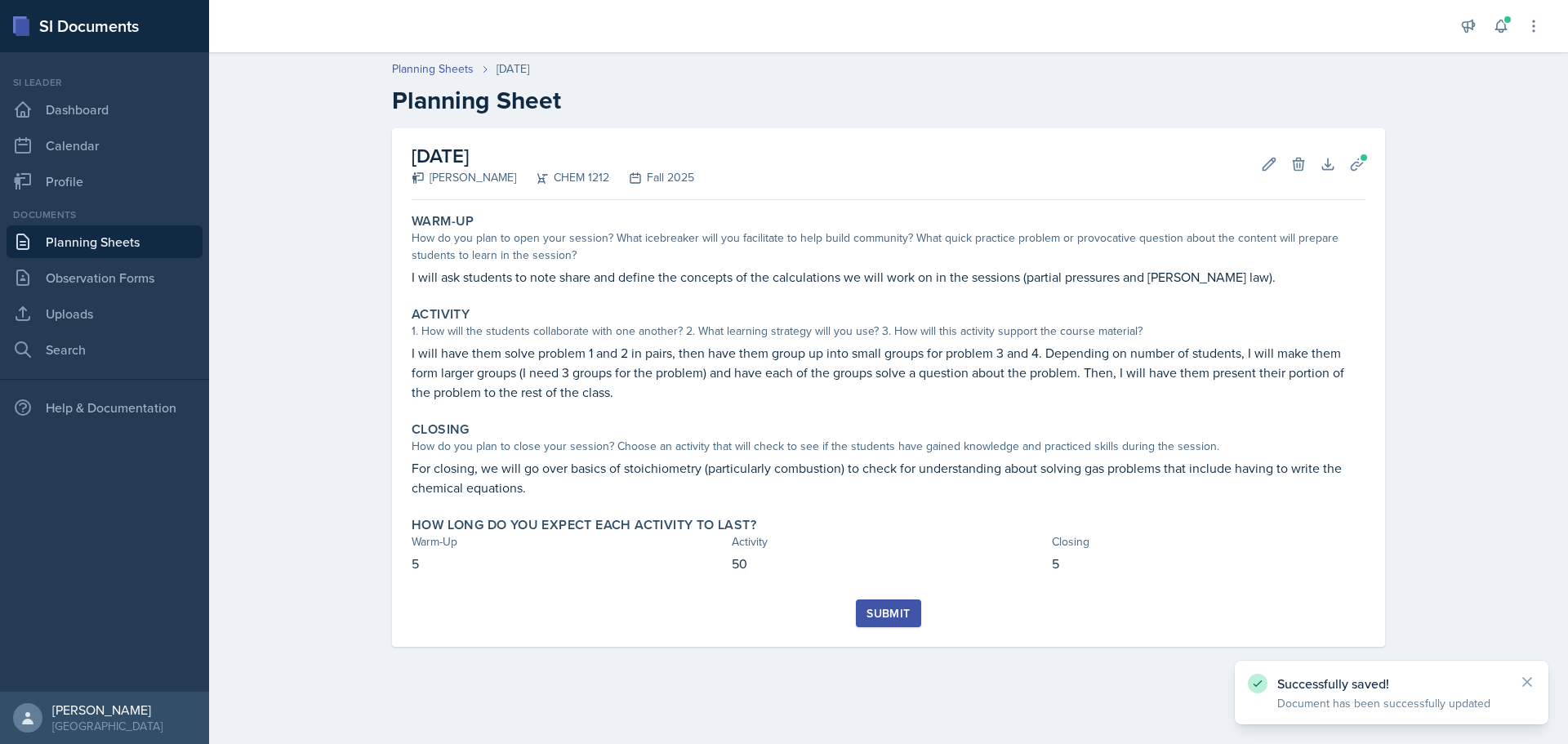
click at [901, 615] on div "Submit" at bounding box center [888, 613] width 43 height 13
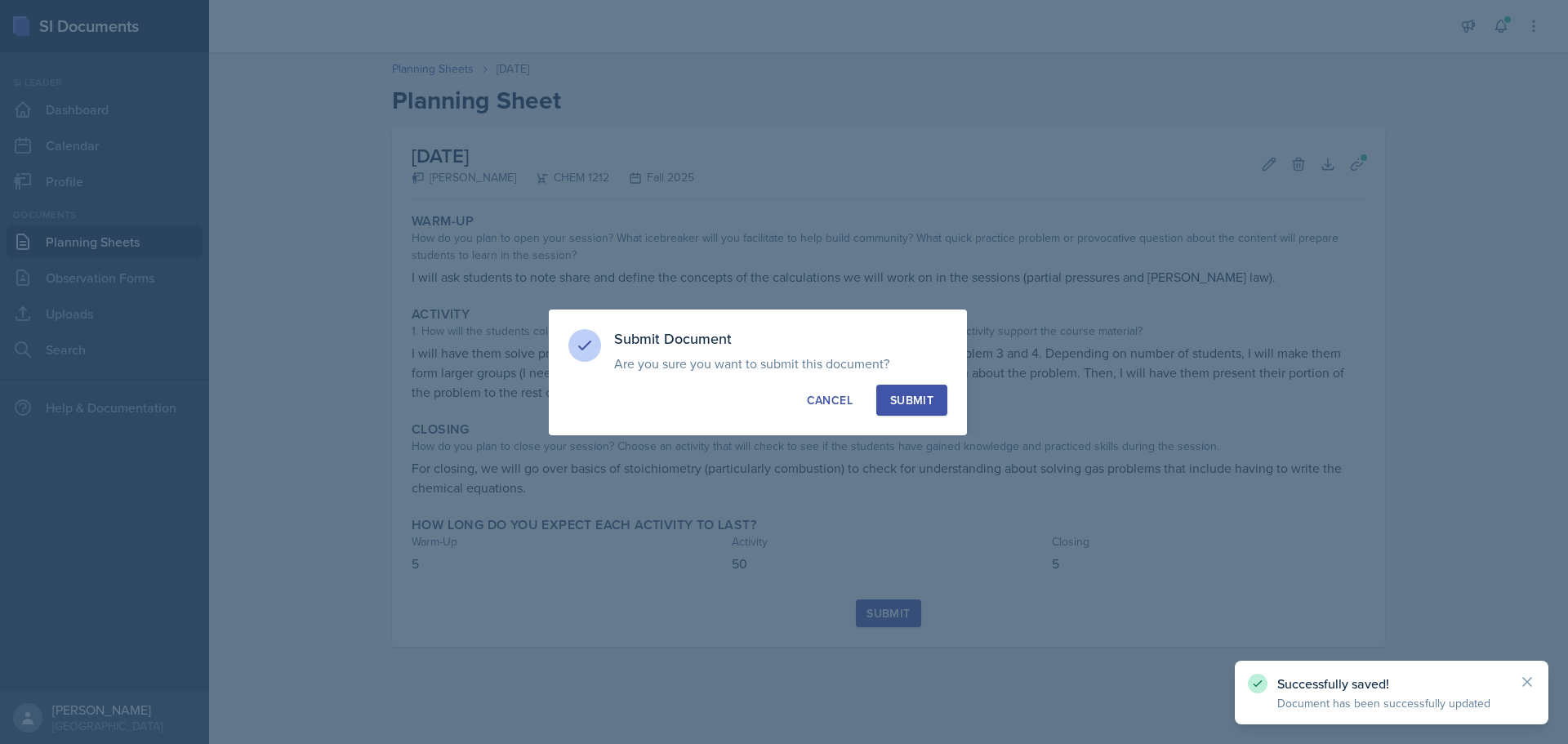
click at [918, 398] on div "Submit" at bounding box center [911, 400] width 43 height 16
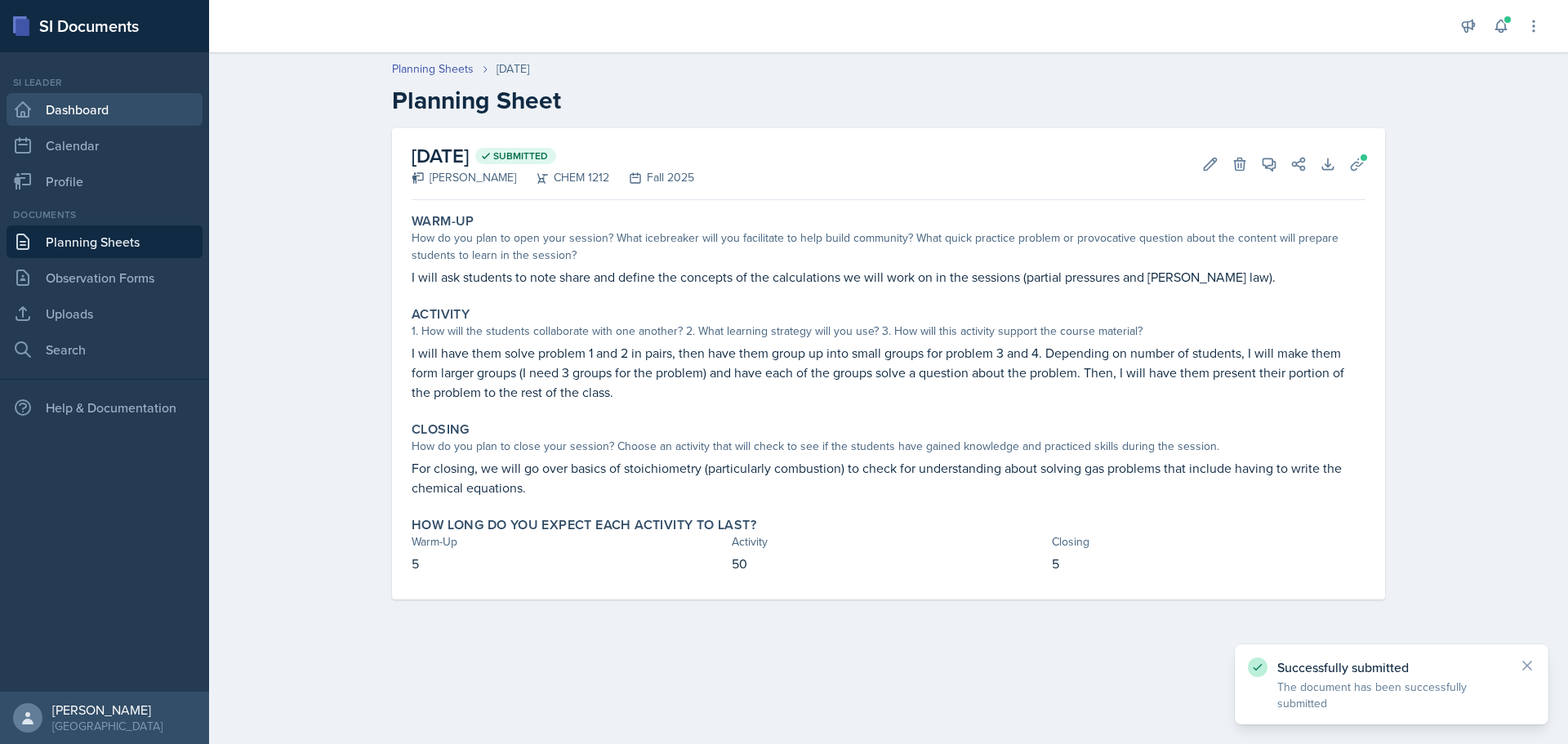
click at [48, 108] on link "Dashboard" at bounding box center [104, 109] width 196 height 33
